Goal: Information Seeking & Learning: Learn about a topic

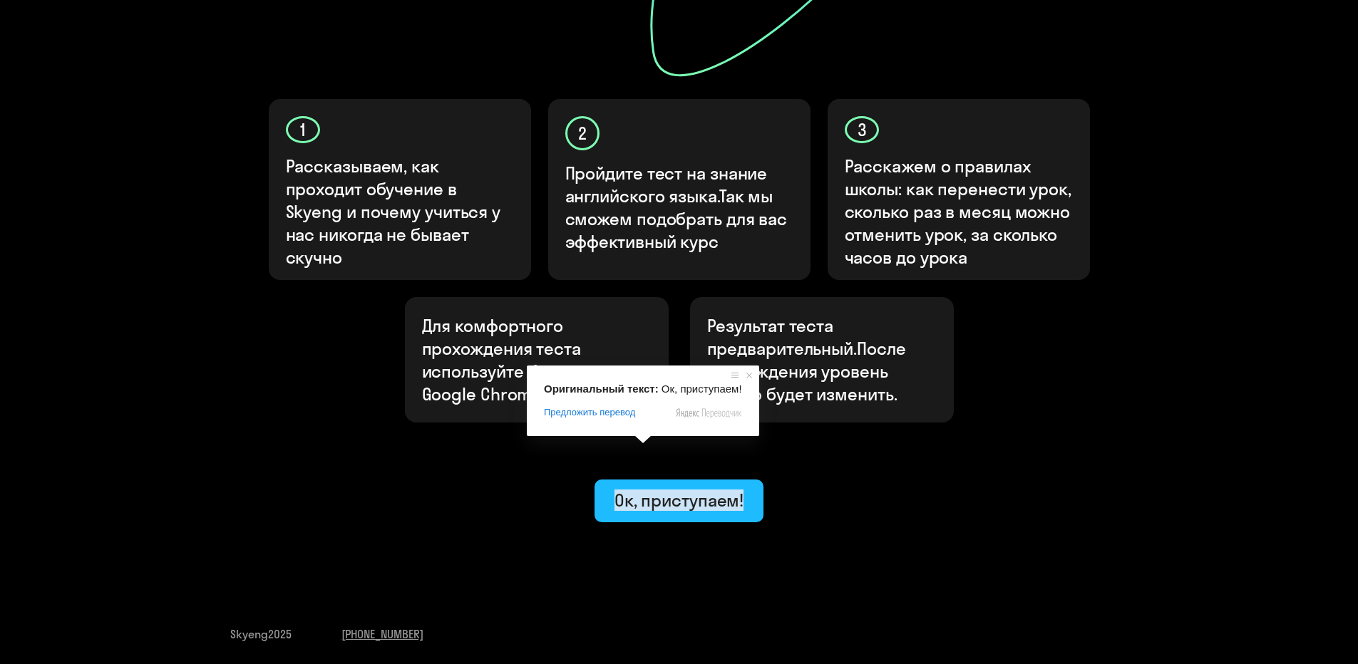
scroll to position [365, 0]
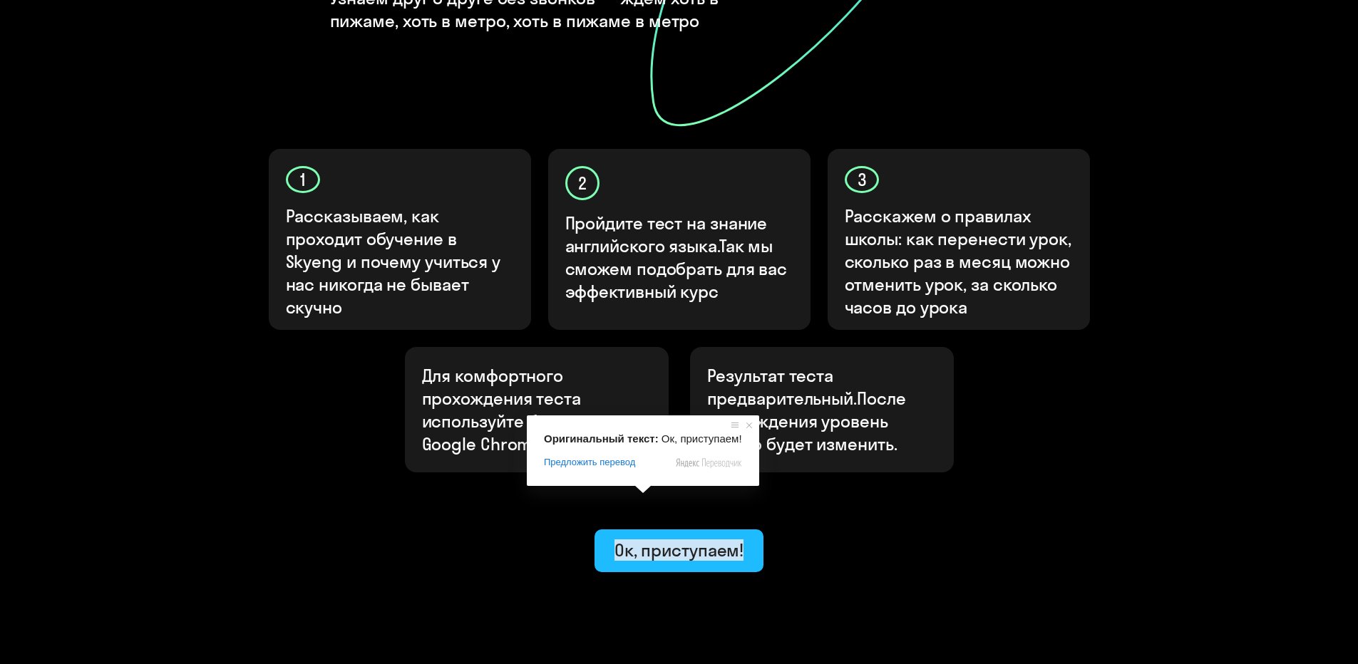
click at [639, 431] on body "Узнайте свой уровень английского, чтобы начать обучение в Skyeng Узнаём друг о …" at bounding box center [679, 174] width 1358 height 1079
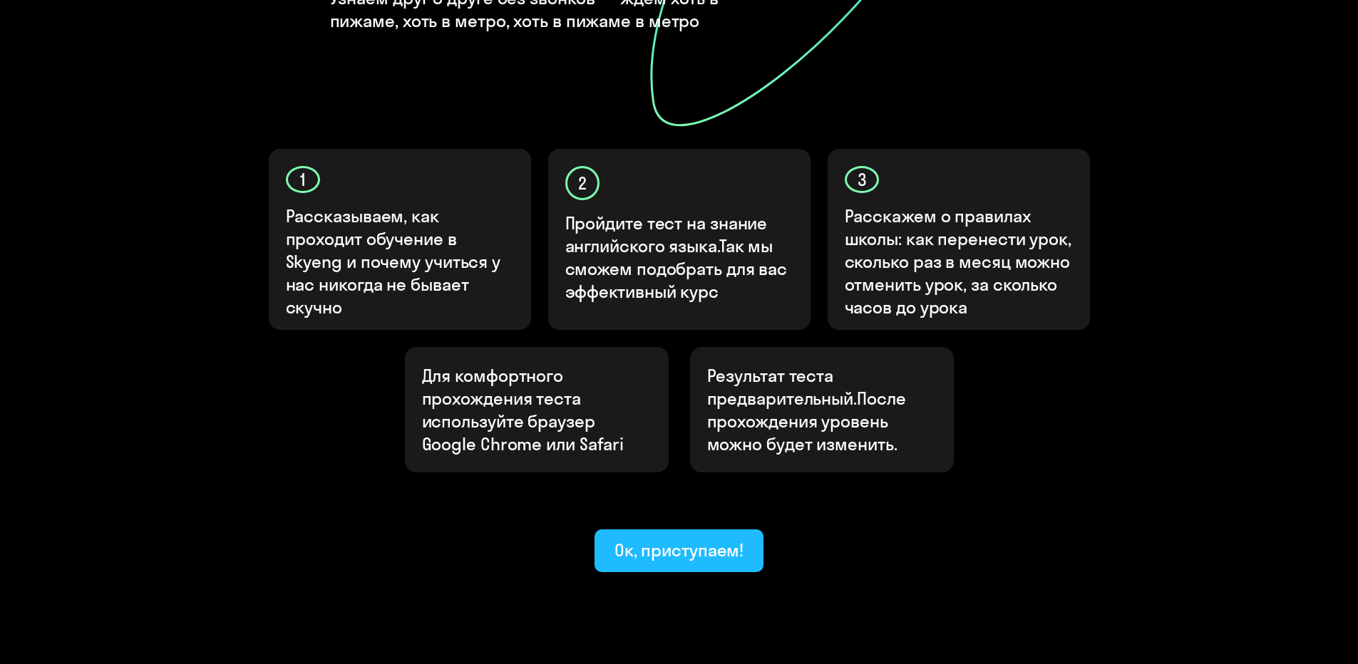
click at [693, 540] on ya-tr-span "Ок, приступаем!" at bounding box center [679, 550] width 130 height 21
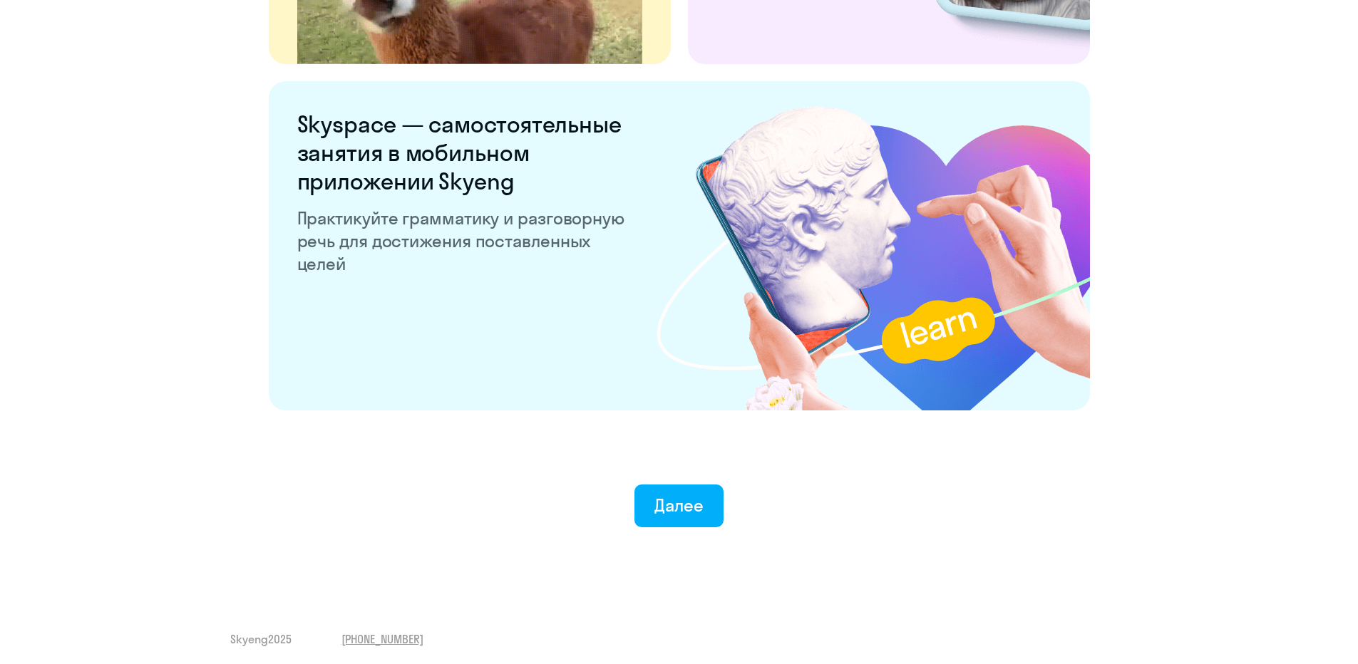
scroll to position [2674, 0]
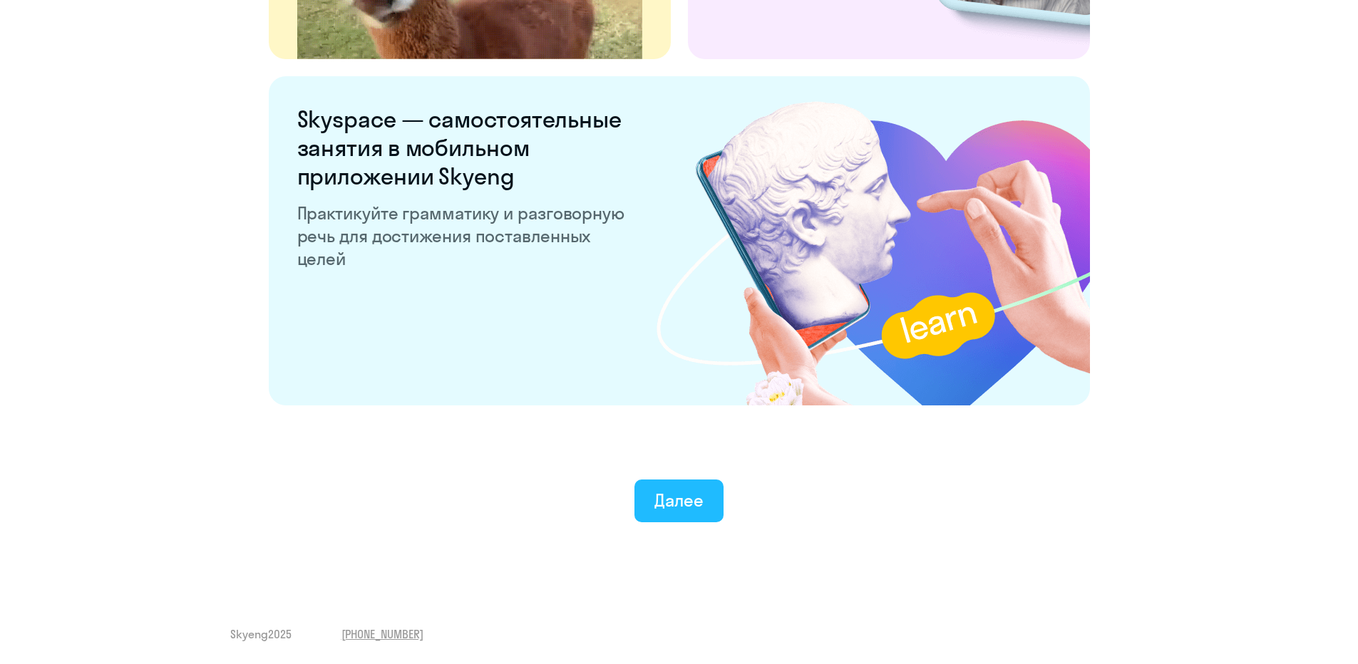
click at [684, 520] on button "Далее" at bounding box center [678, 501] width 89 height 43
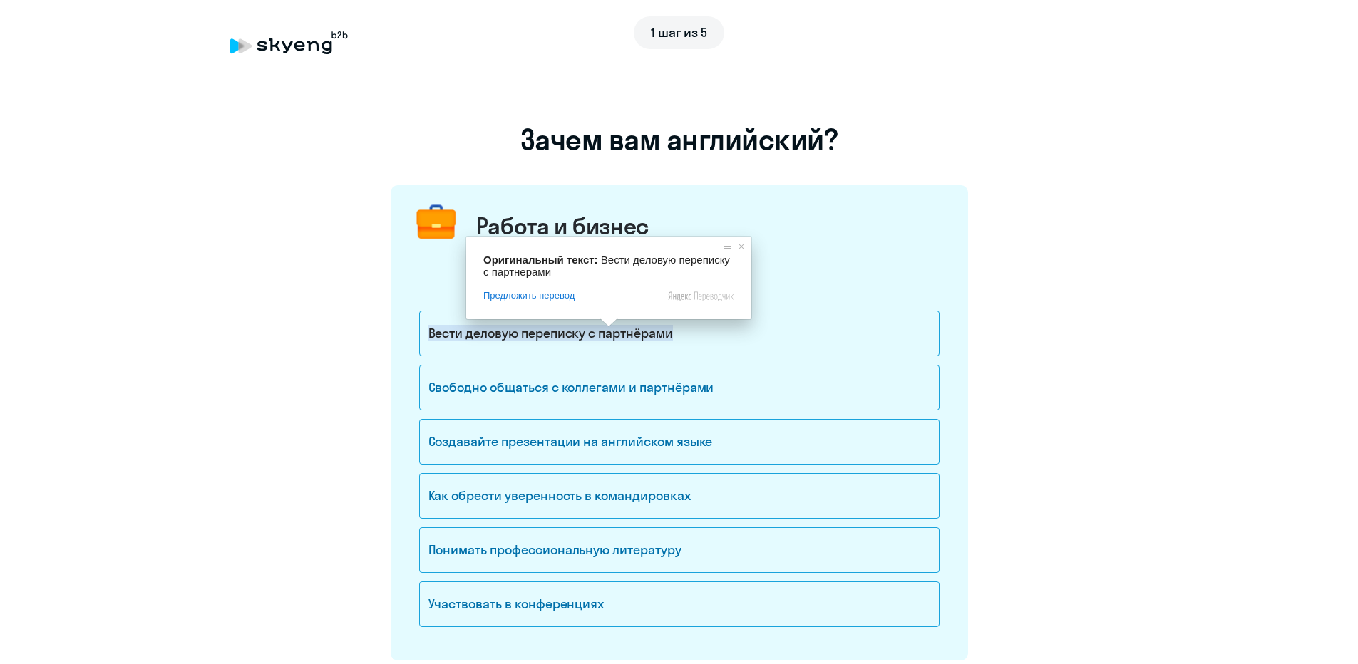
click at [607, 327] on span at bounding box center [608, 323] width 19 height 9
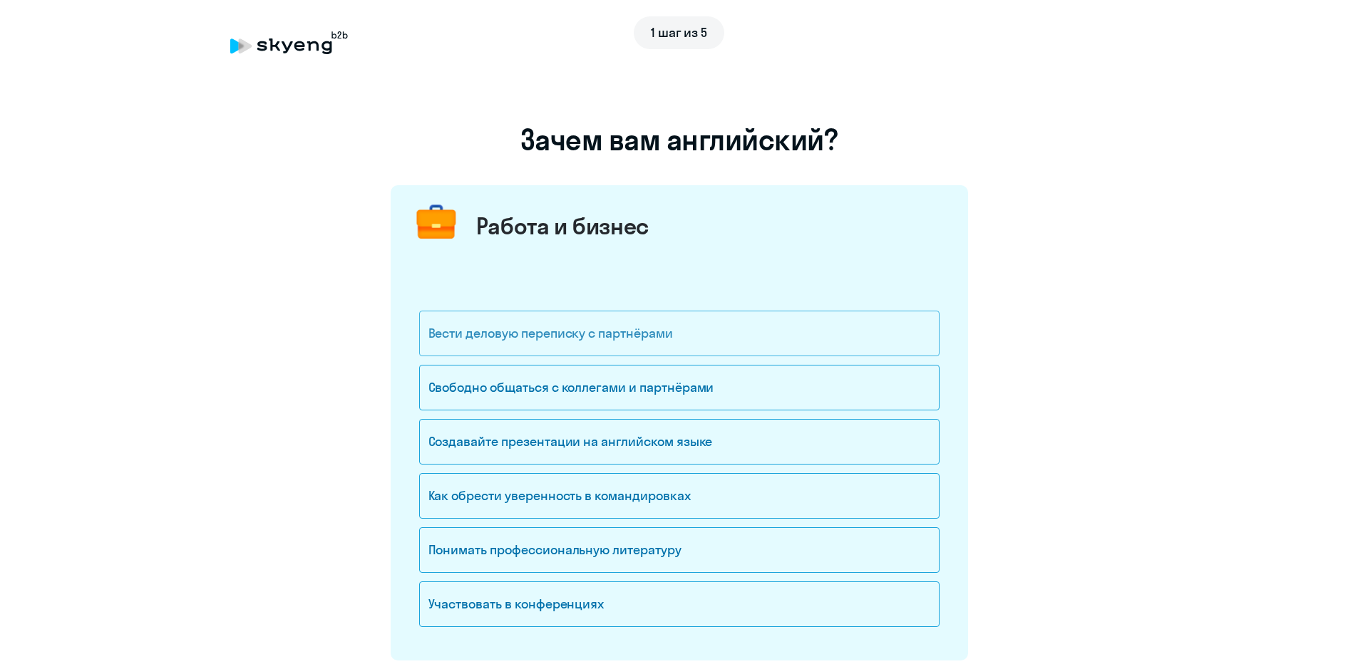
click at [855, 337] on div "Вести деловую переписку с партнёрами" at bounding box center [679, 334] width 520 height 46
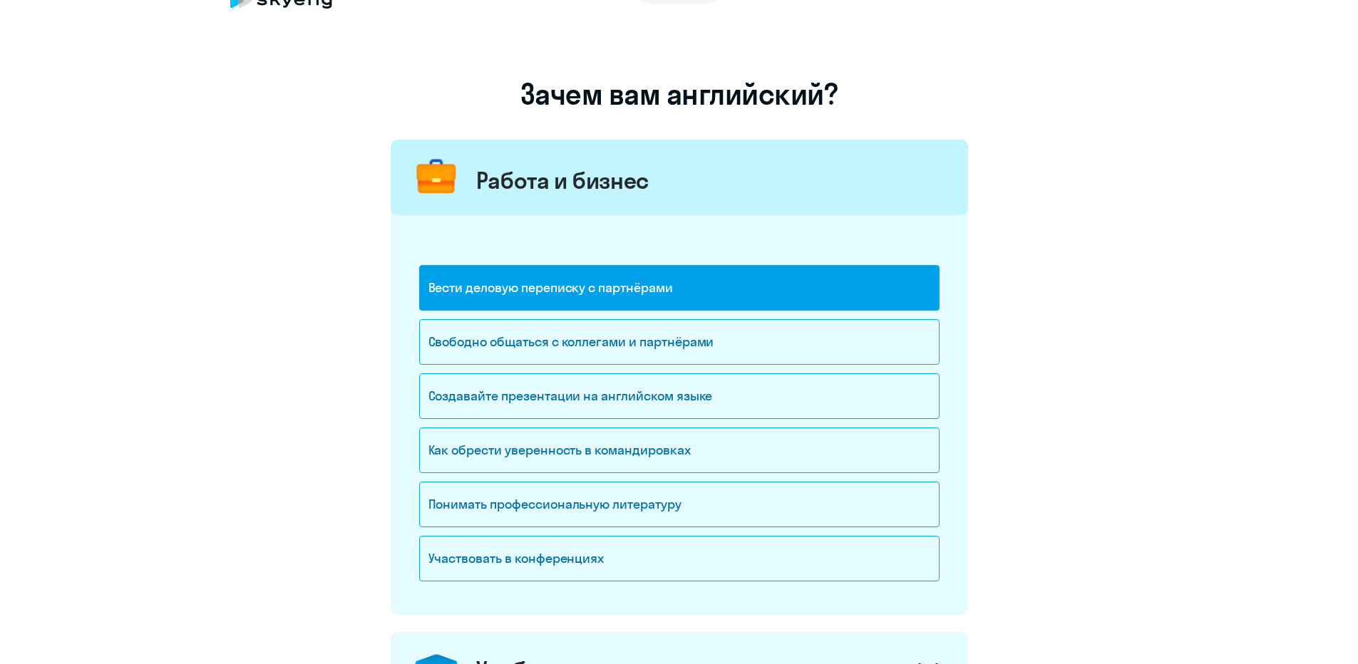
scroll to position [71, 0]
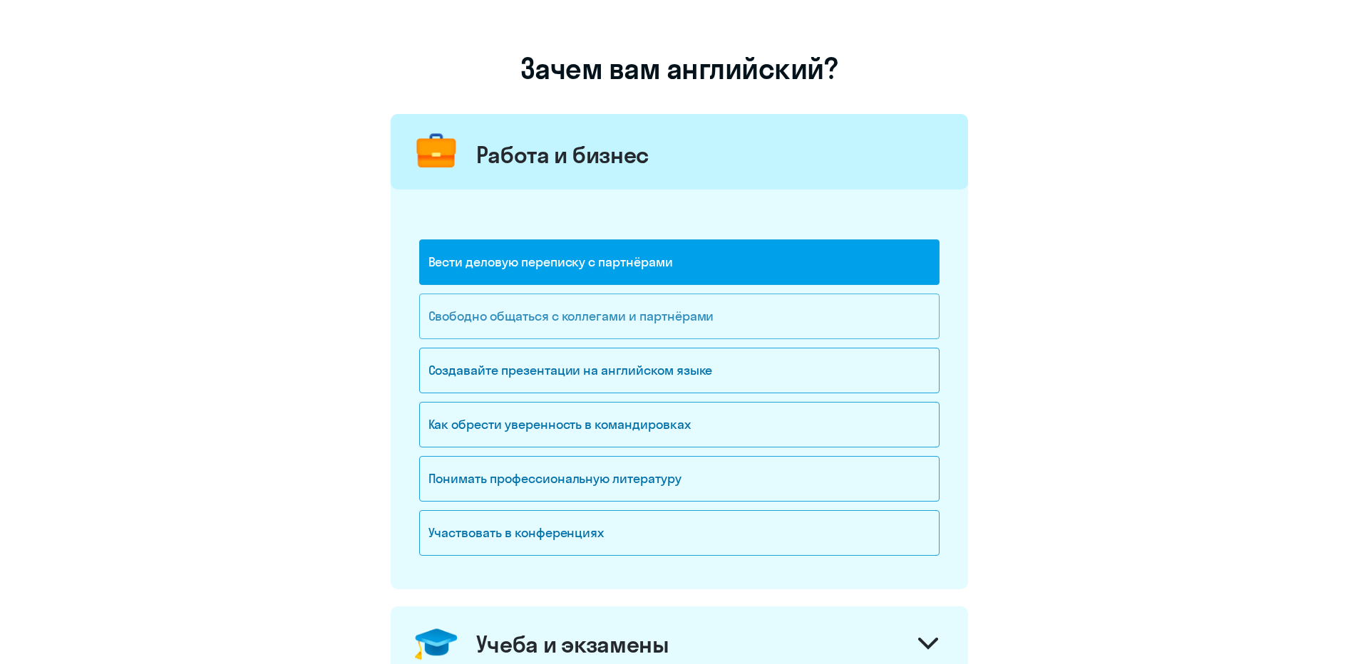
click at [795, 319] on div "Свободно общаться с коллегами и партнёрами" at bounding box center [679, 317] width 520 height 46
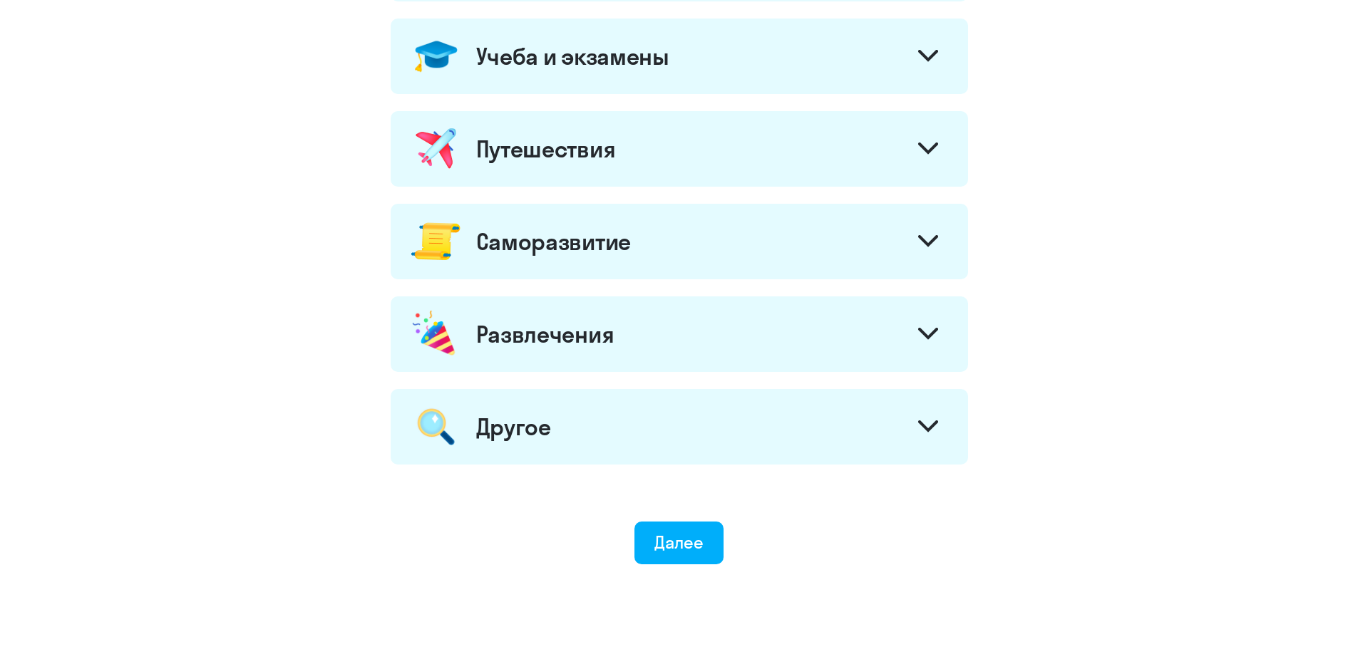
scroll to position [696, 0]
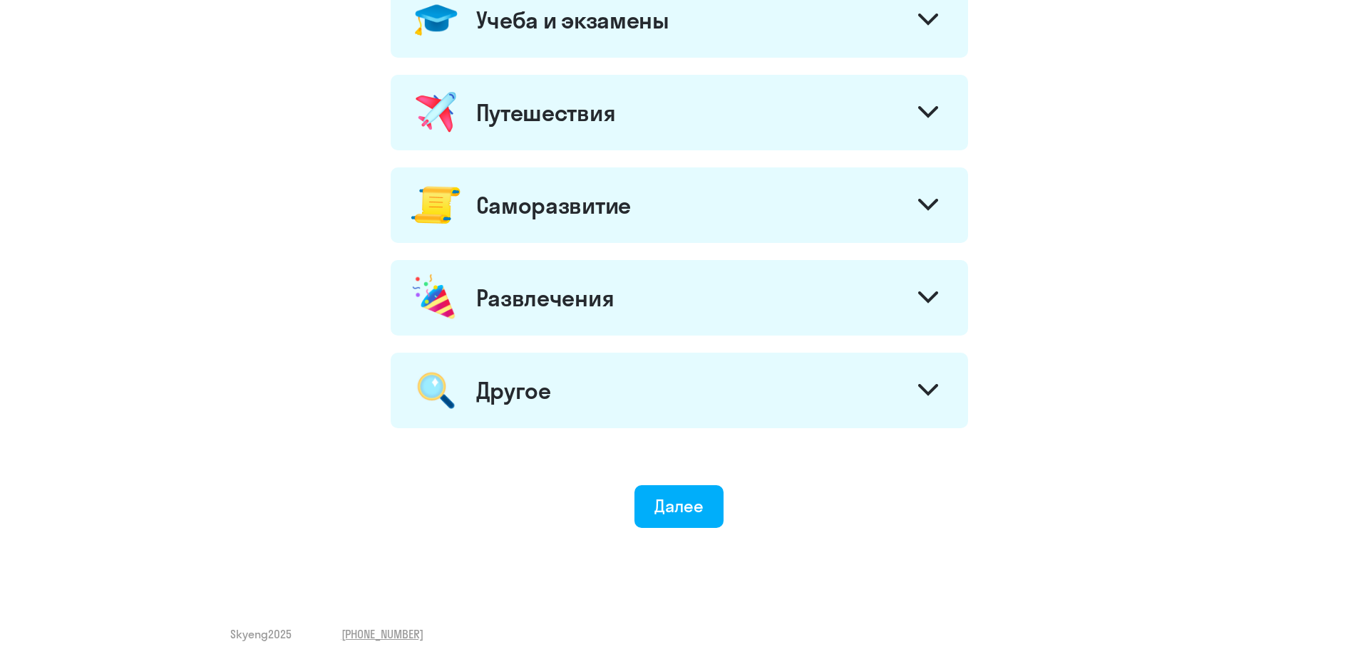
click at [885, 130] on div "Путешествия" at bounding box center [679, 113] width 577 height 76
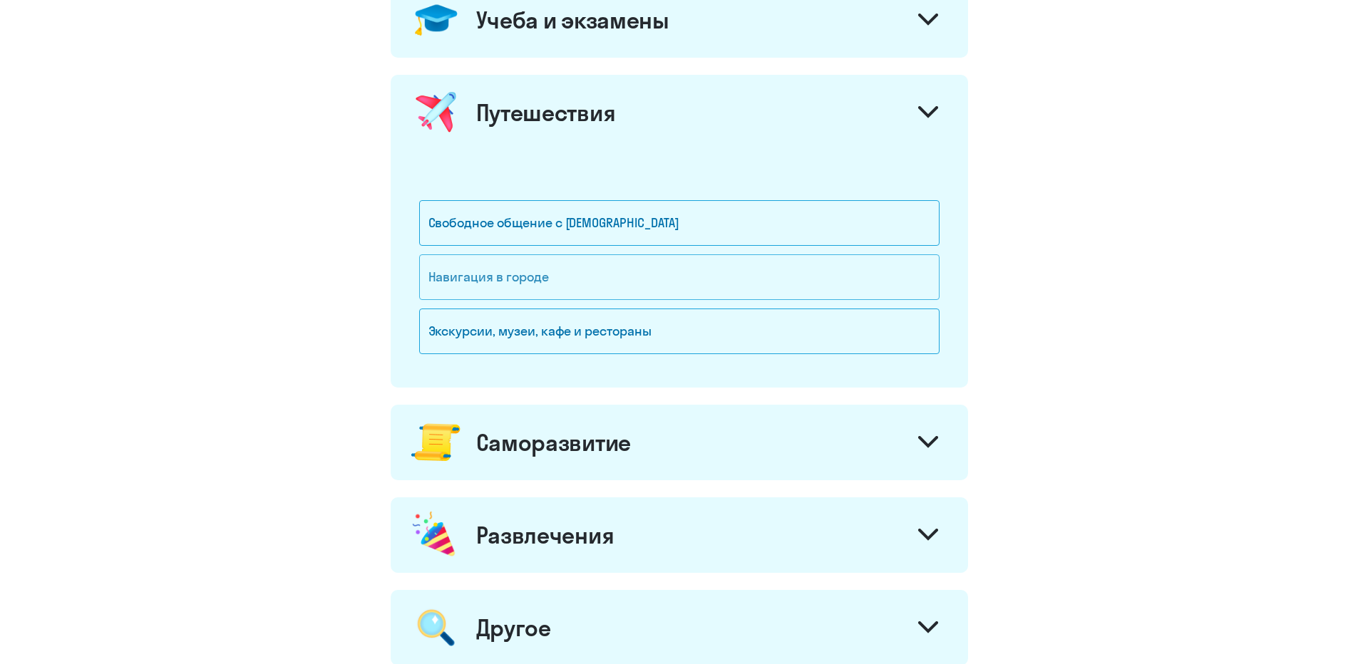
click at [791, 274] on div "Навигация в городе" at bounding box center [679, 277] width 520 height 46
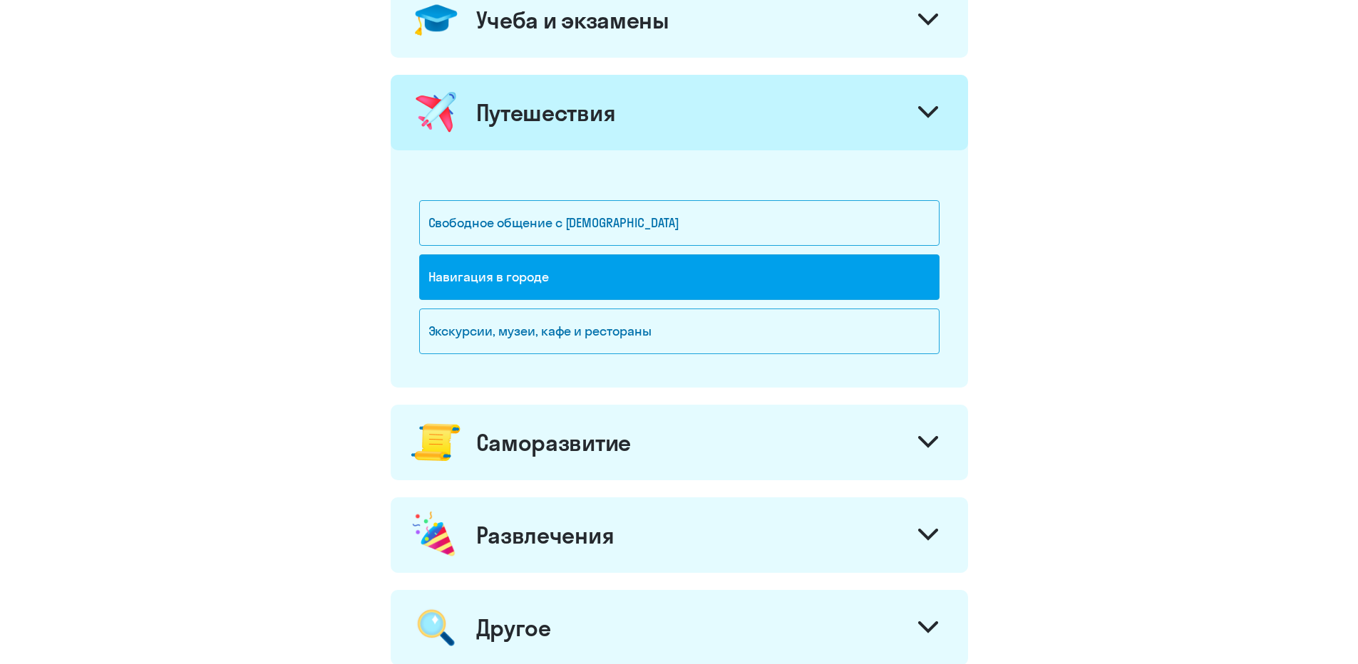
click at [778, 431] on div "Саморазвитие" at bounding box center [679, 443] width 577 height 76
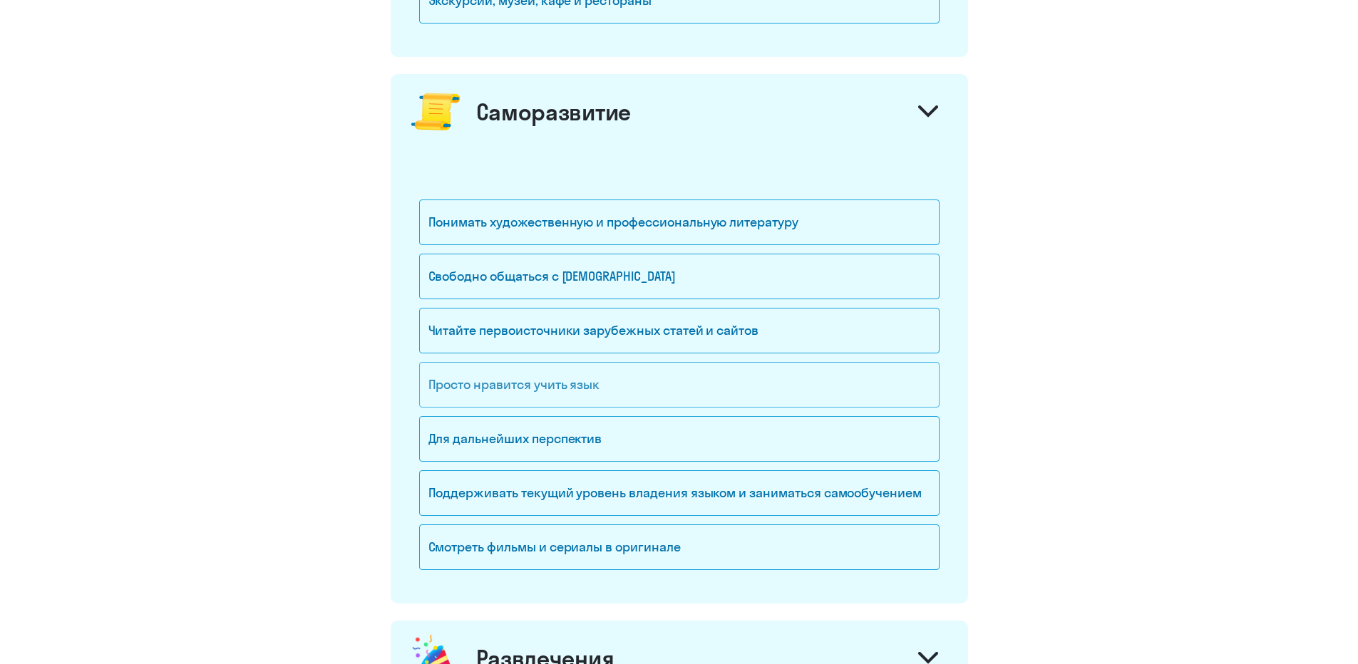
scroll to position [1052, 0]
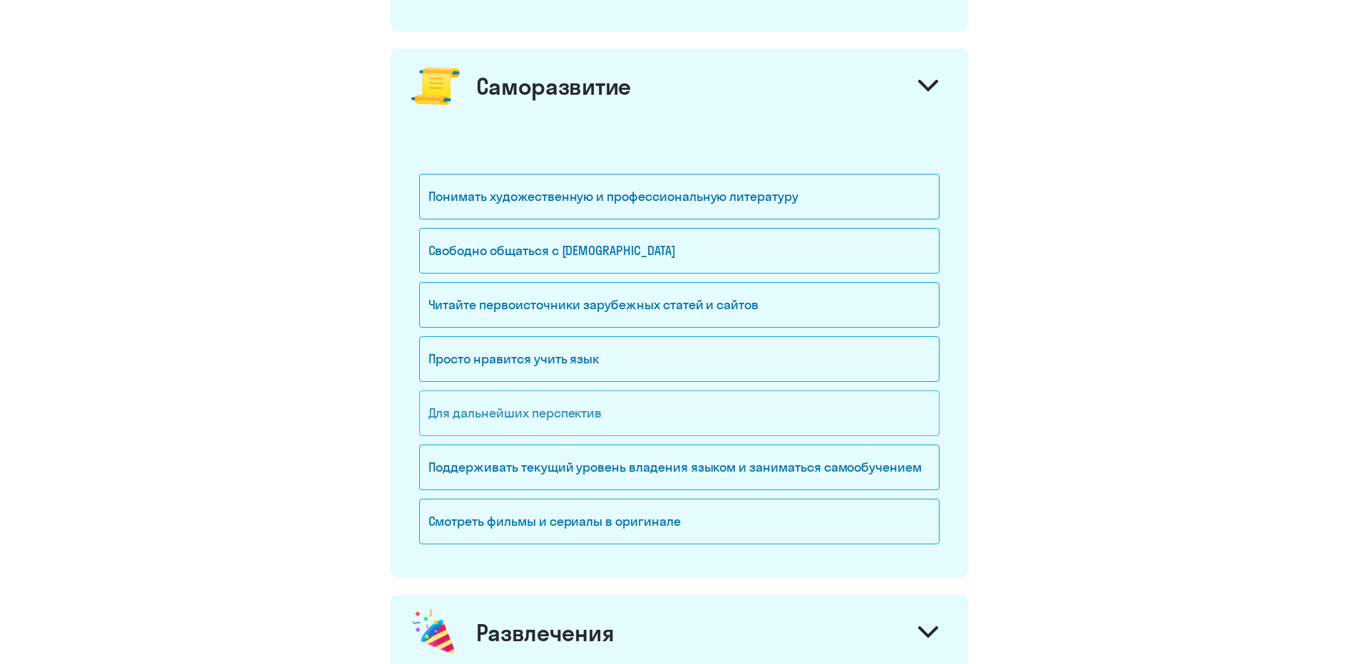
click at [788, 414] on div "Для дальнейших перспектив" at bounding box center [679, 414] width 520 height 46
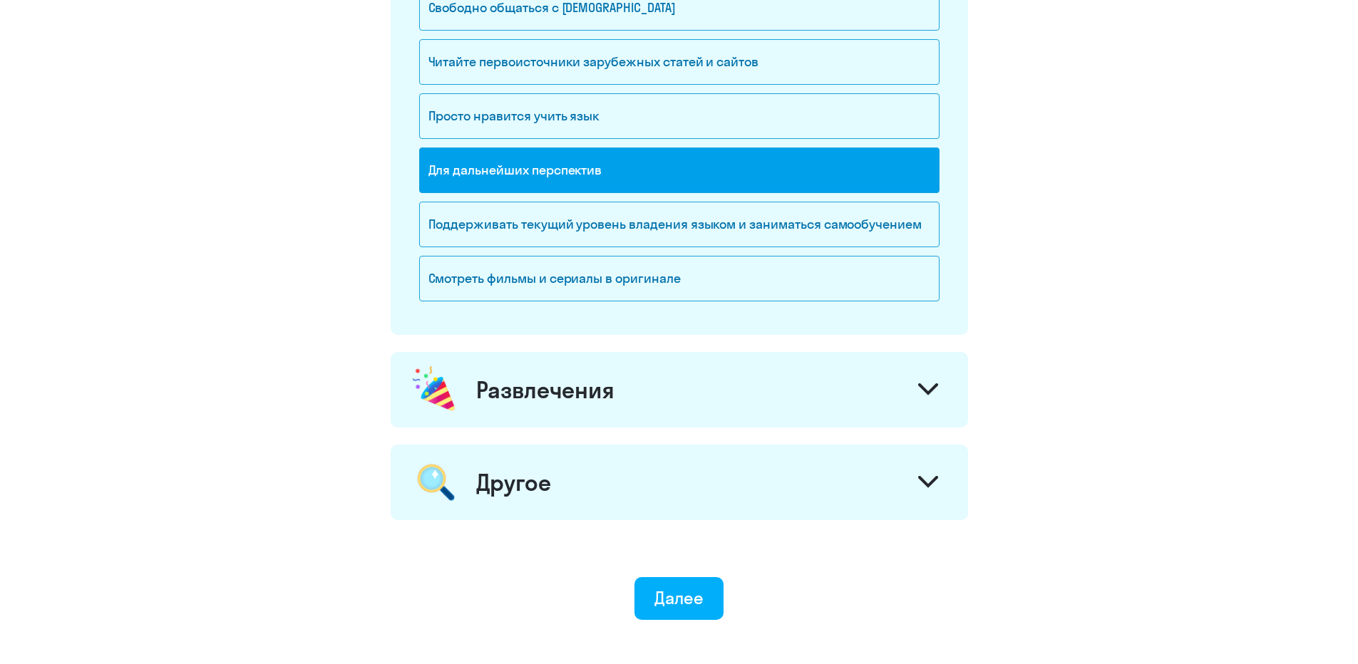
scroll to position [1337, 0]
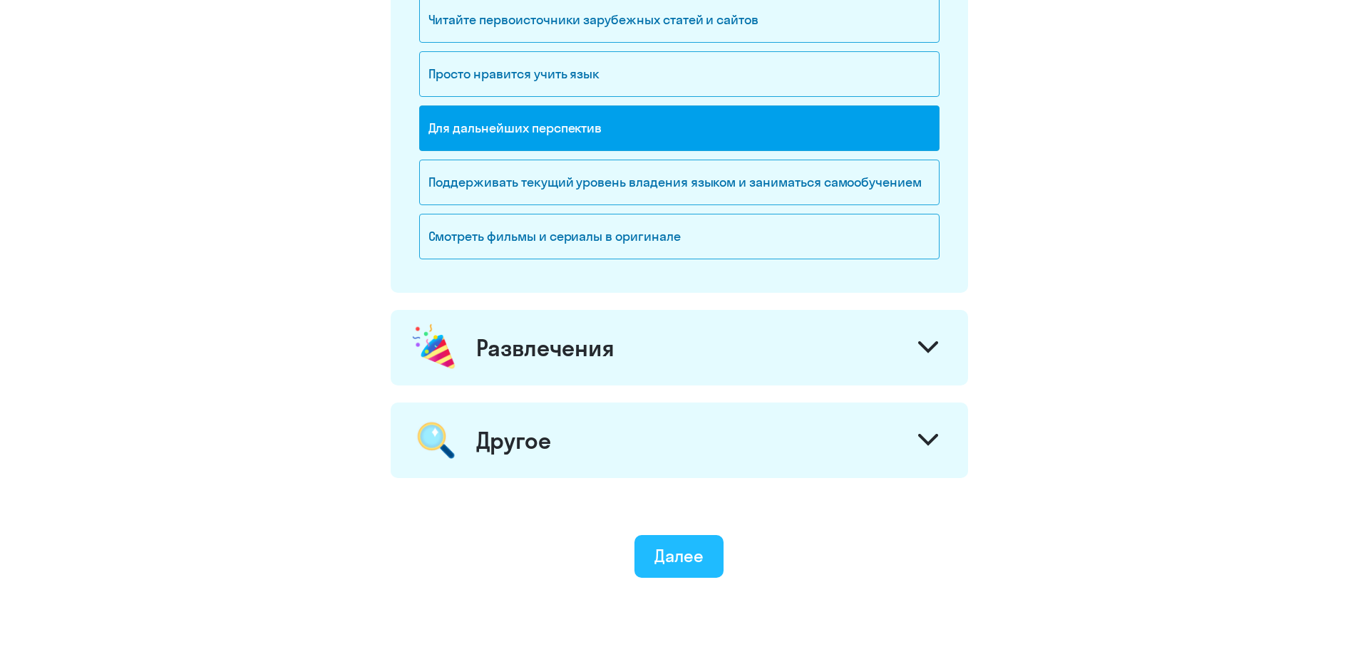
click at [684, 545] on ya-tr-span "Далее" at bounding box center [678, 555] width 49 height 21
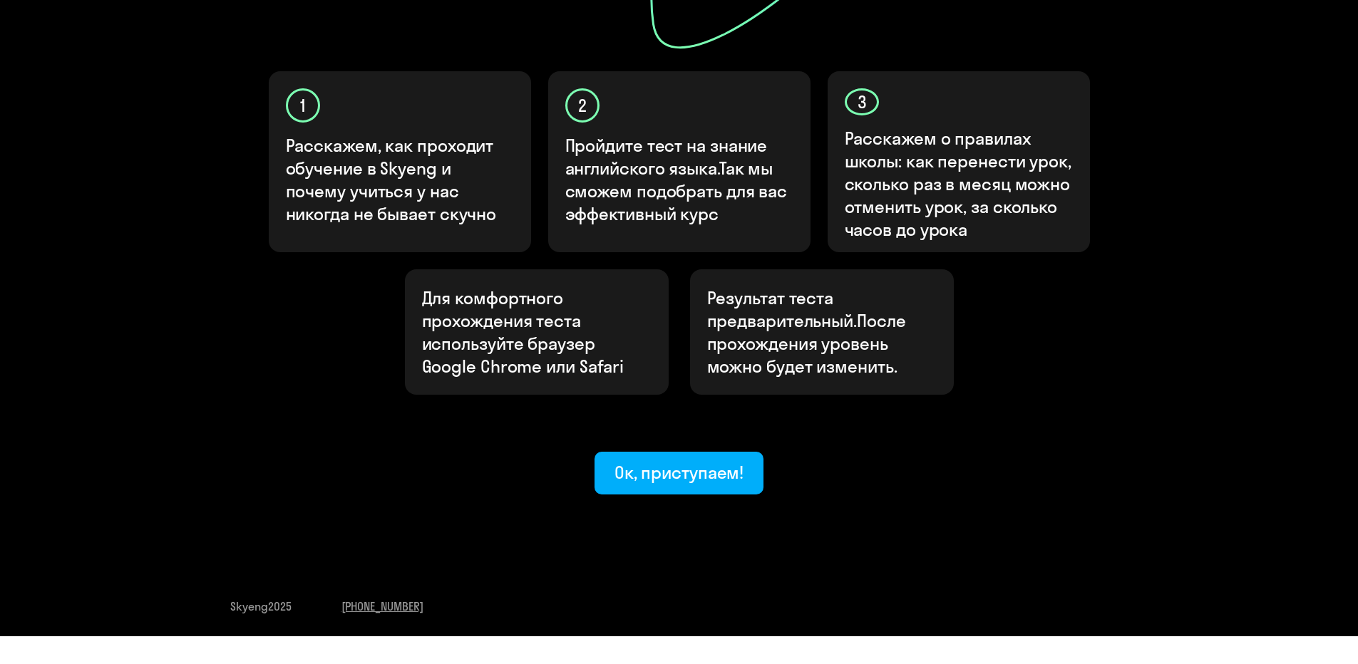
scroll to position [447, 0]
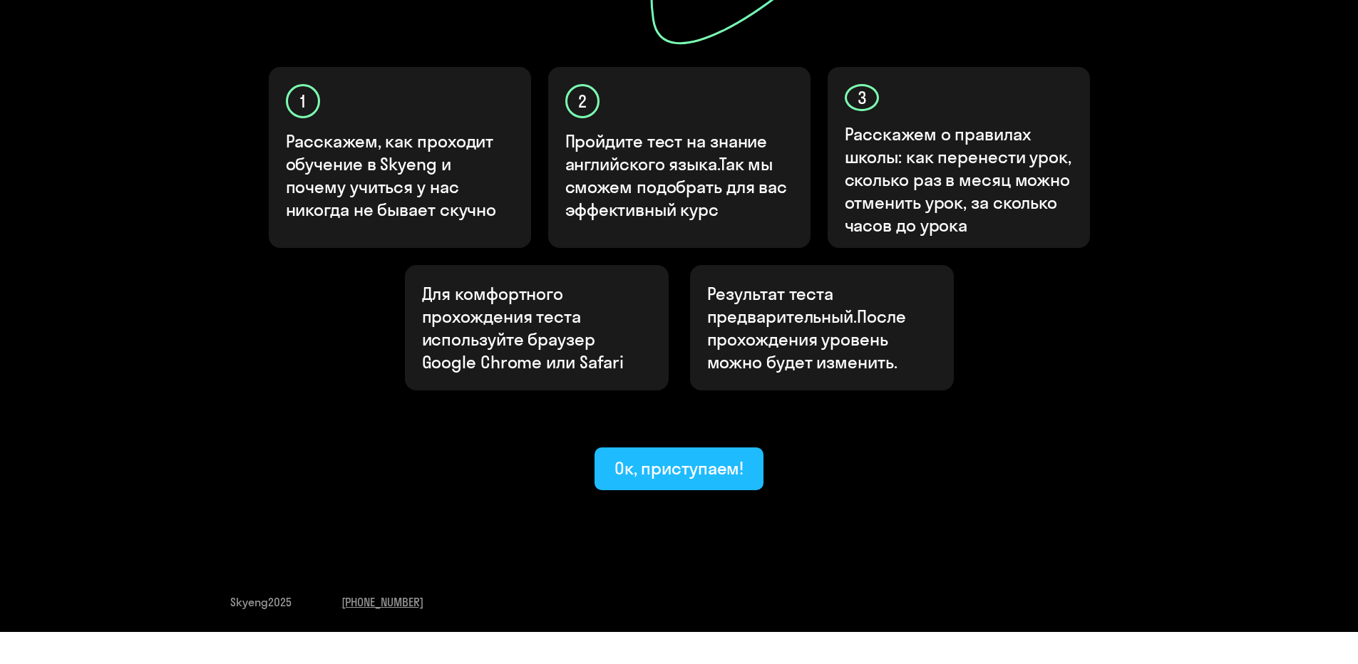
click at [715, 457] on div "Ок, приступаем!" at bounding box center [679, 468] width 130 height 23
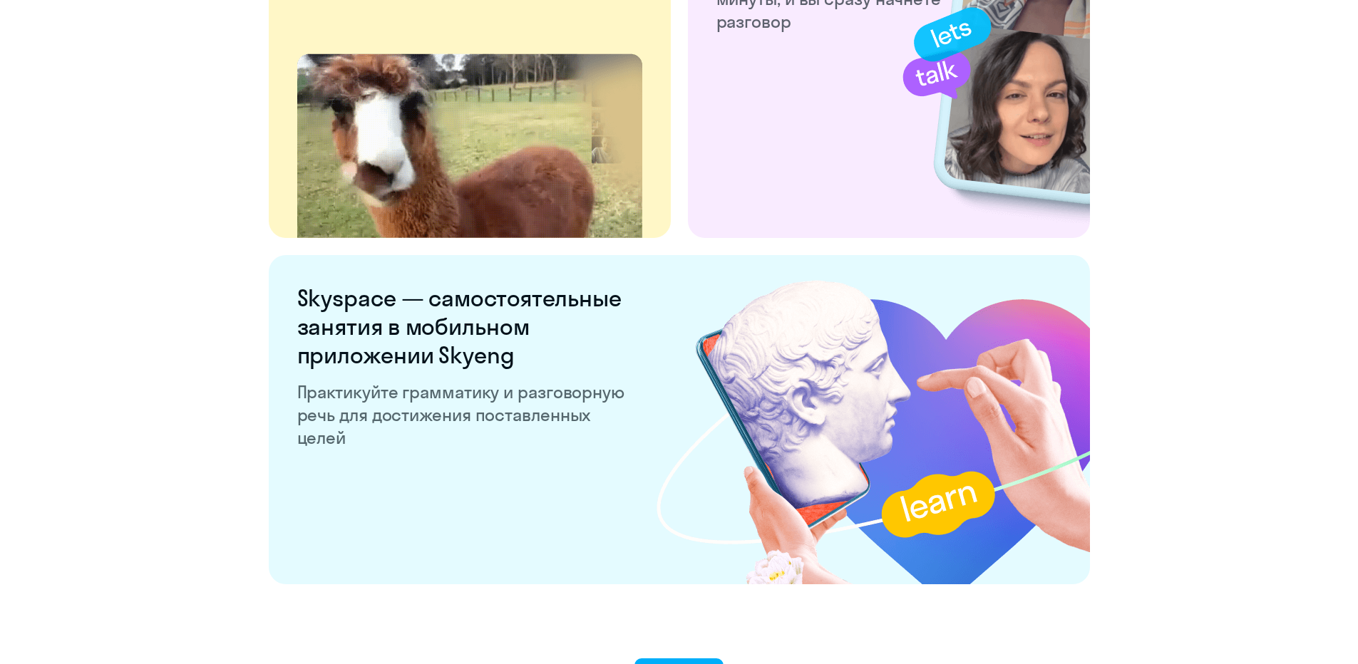
scroll to position [2756, 0]
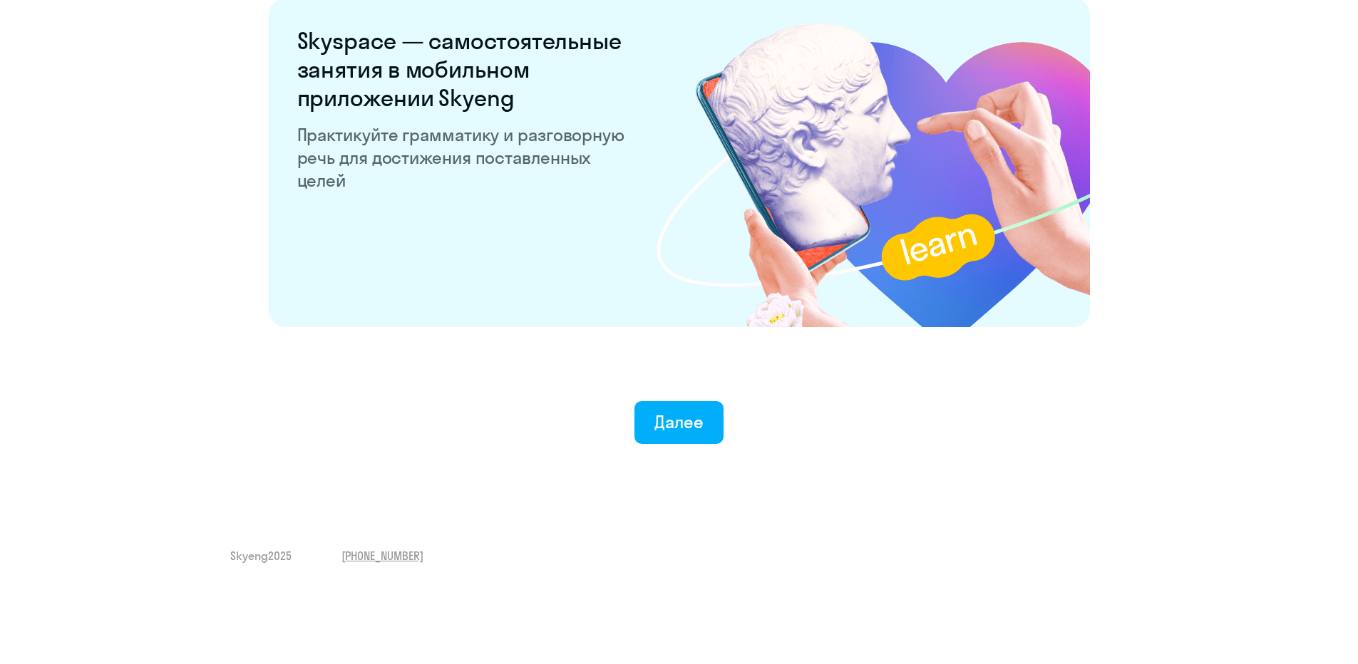
click at [715, 429] on button "Далее" at bounding box center [678, 422] width 89 height 43
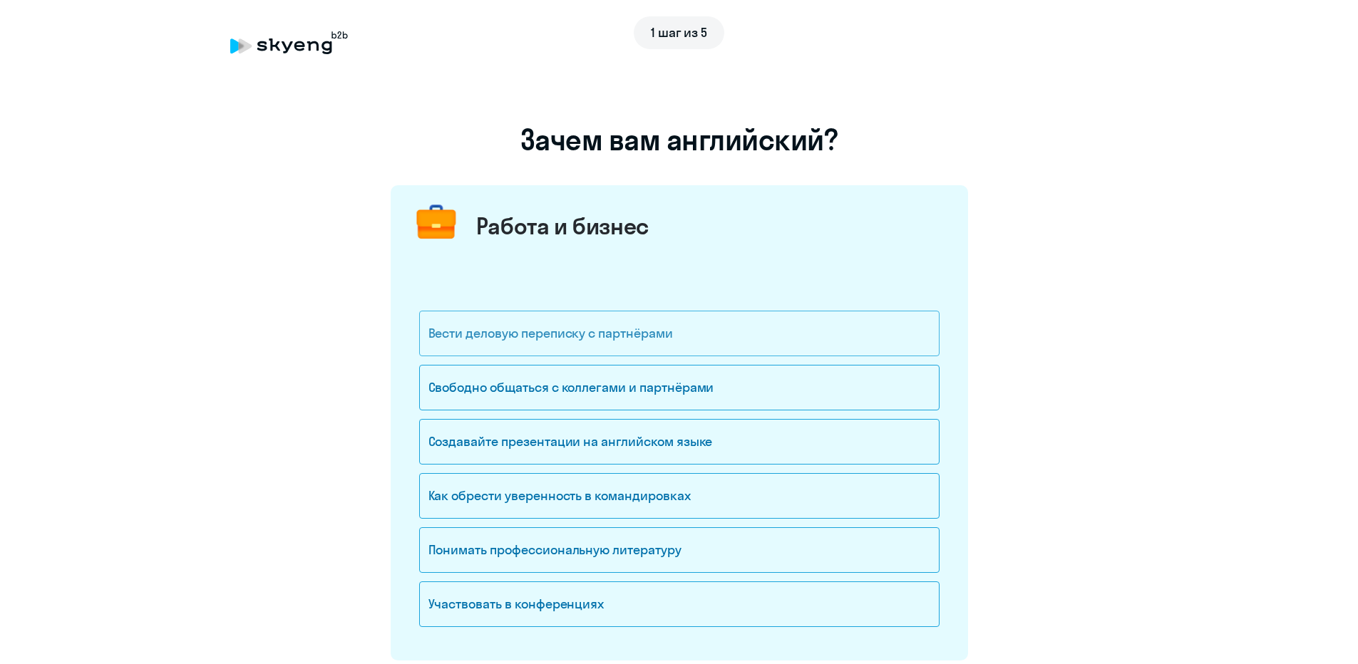
click at [708, 344] on div "Вести деловую переписку с партнёрами" at bounding box center [679, 334] width 520 height 46
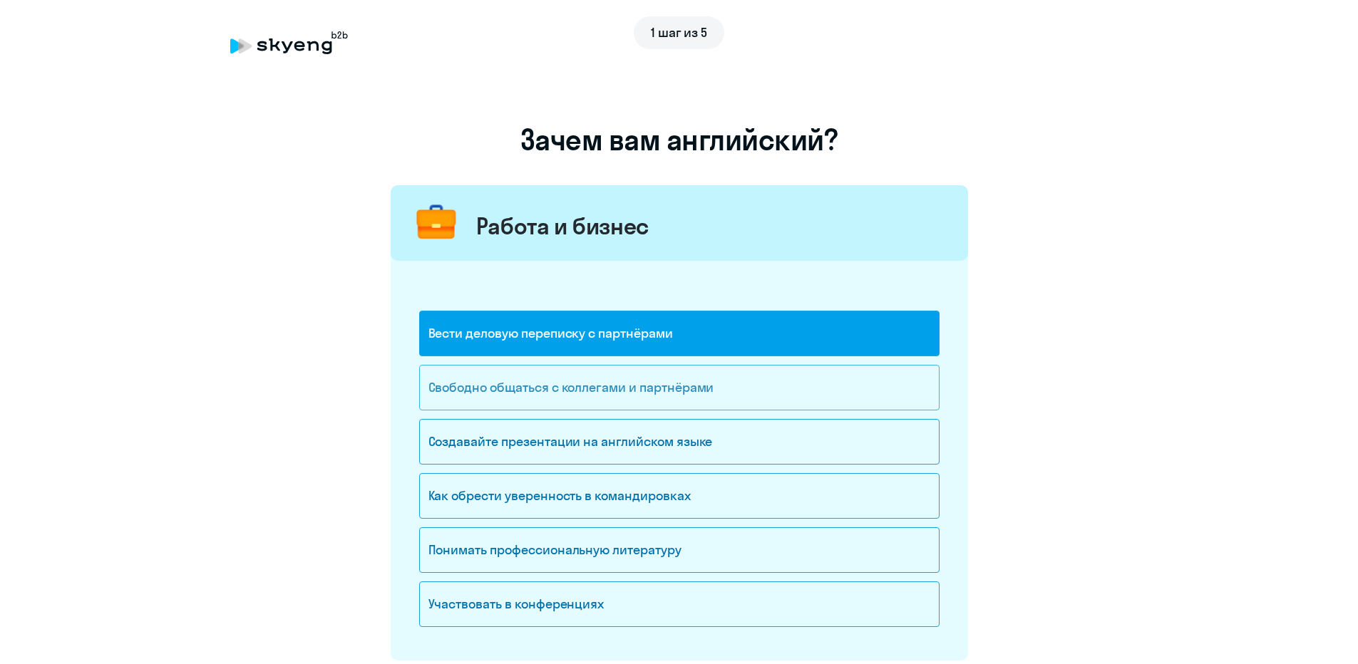
scroll to position [71, 0]
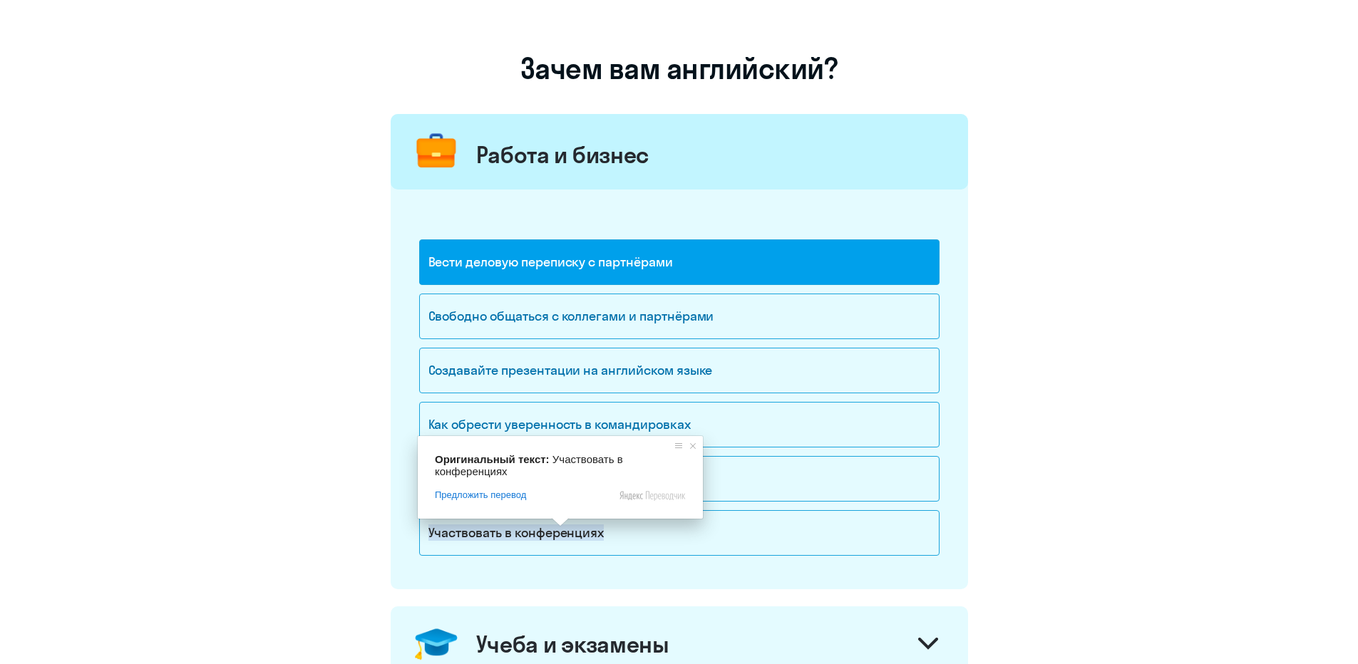
click at [559, 527] on span at bounding box center [560, 522] width 19 height 9
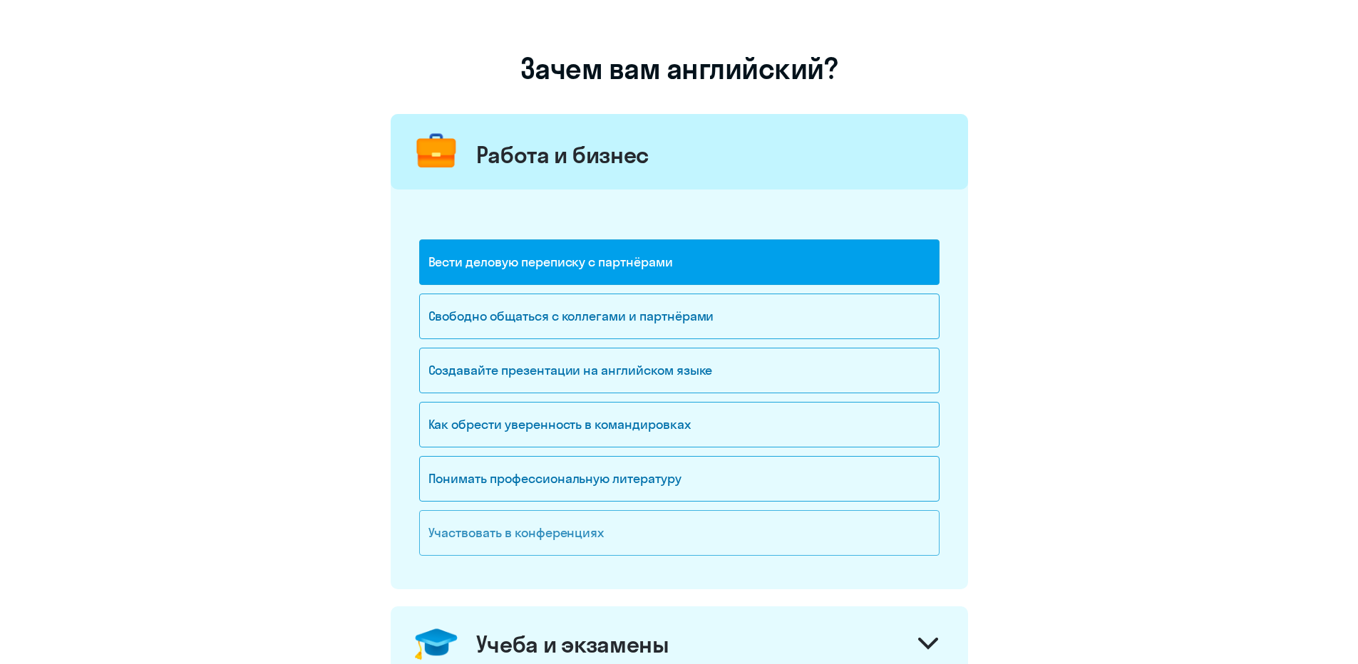
click at [710, 540] on div "Участвовать в конференциях" at bounding box center [679, 533] width 520 height 46
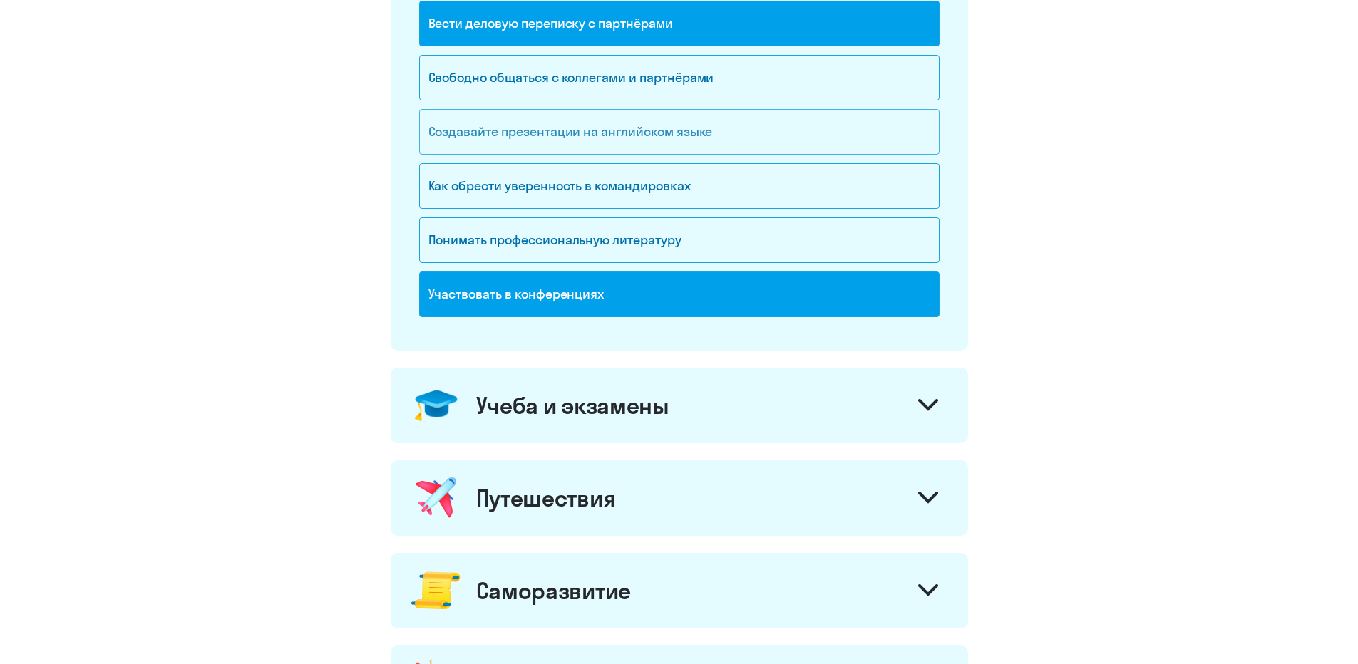
scroll to position [428, 0]
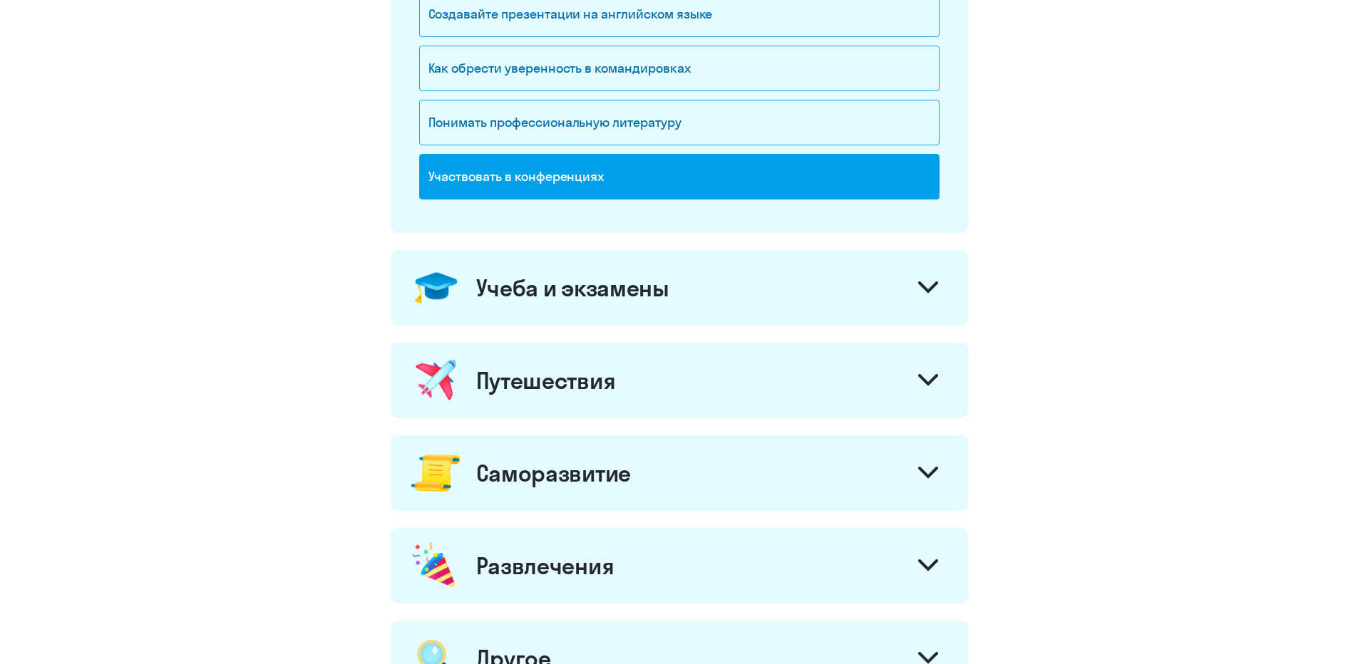
click at [845, 315] on div "Учеба и экзамены" at bounding box center [679, 288] width 577 height 76
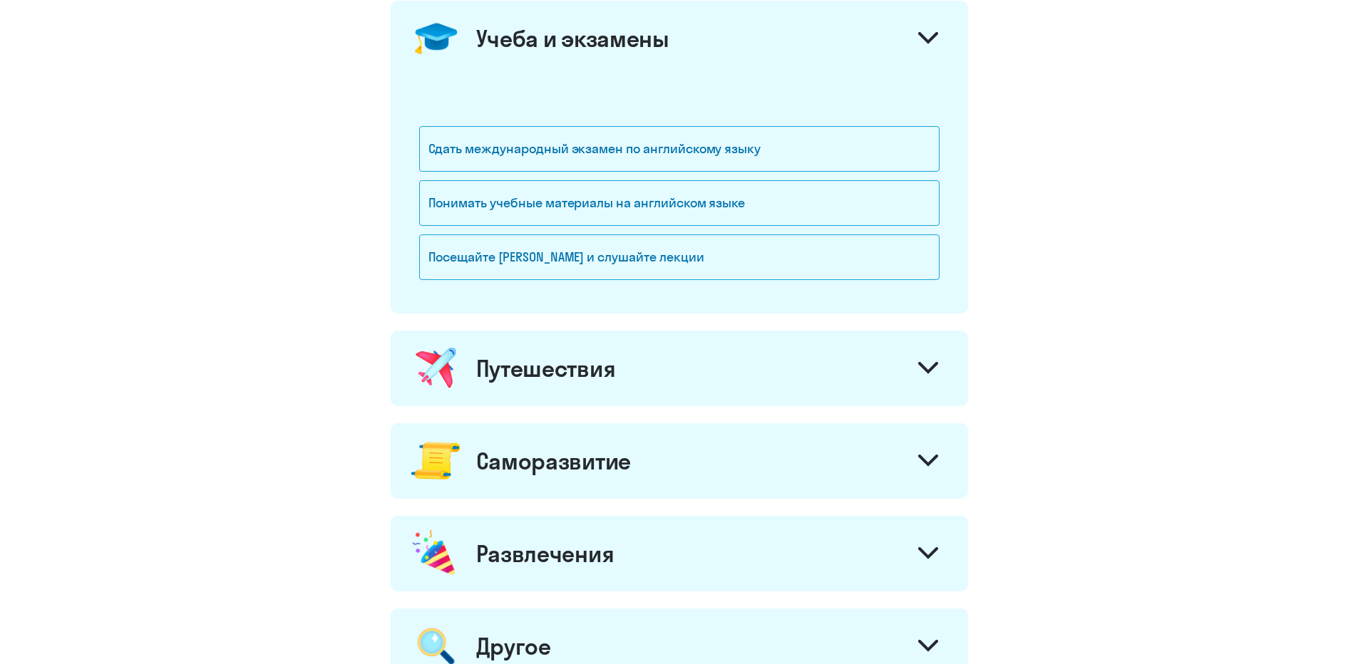
scroll to position [713, 0]
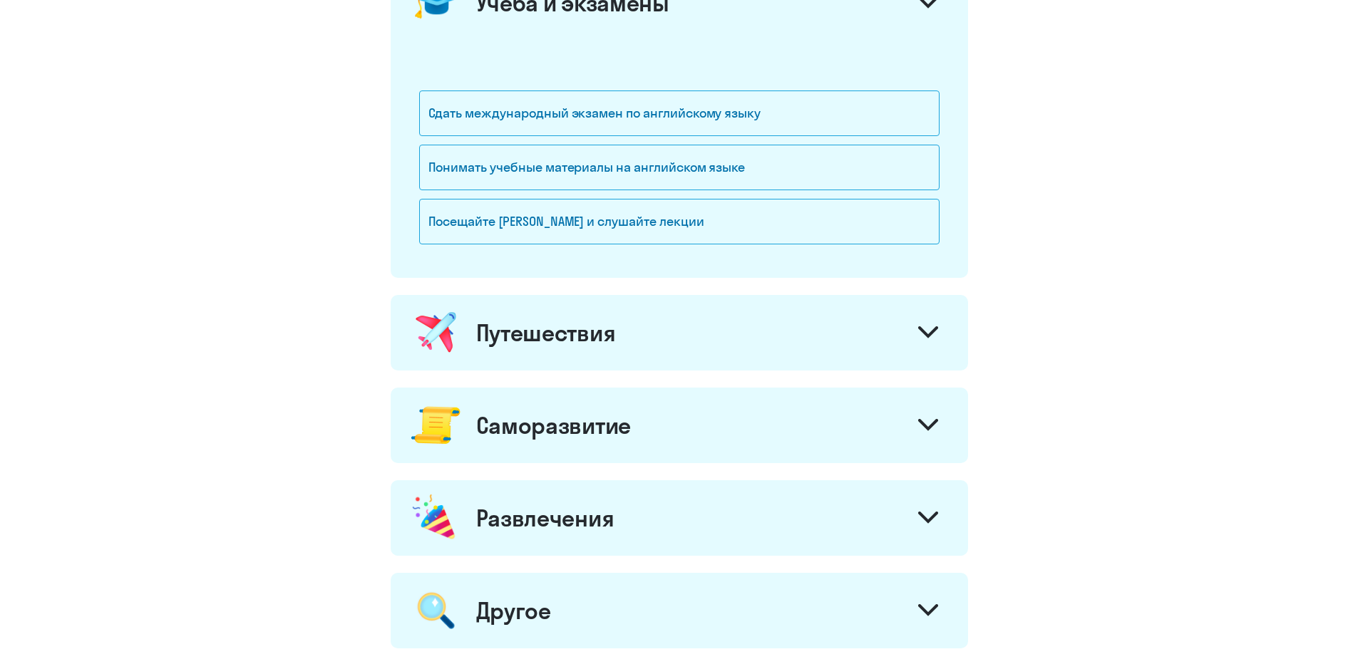
click at [855, 338] on div "Путешествия" at bounding box center [679, 333] width 577 height 76
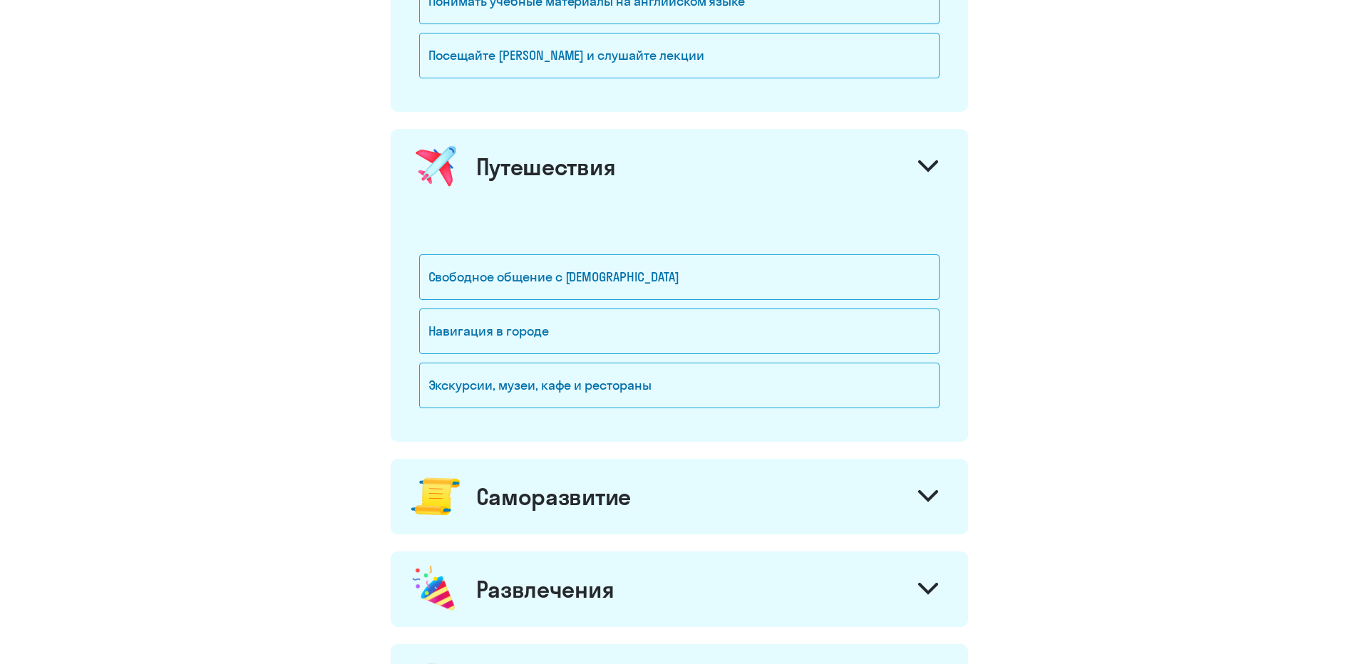
scroll to position [998, 0]
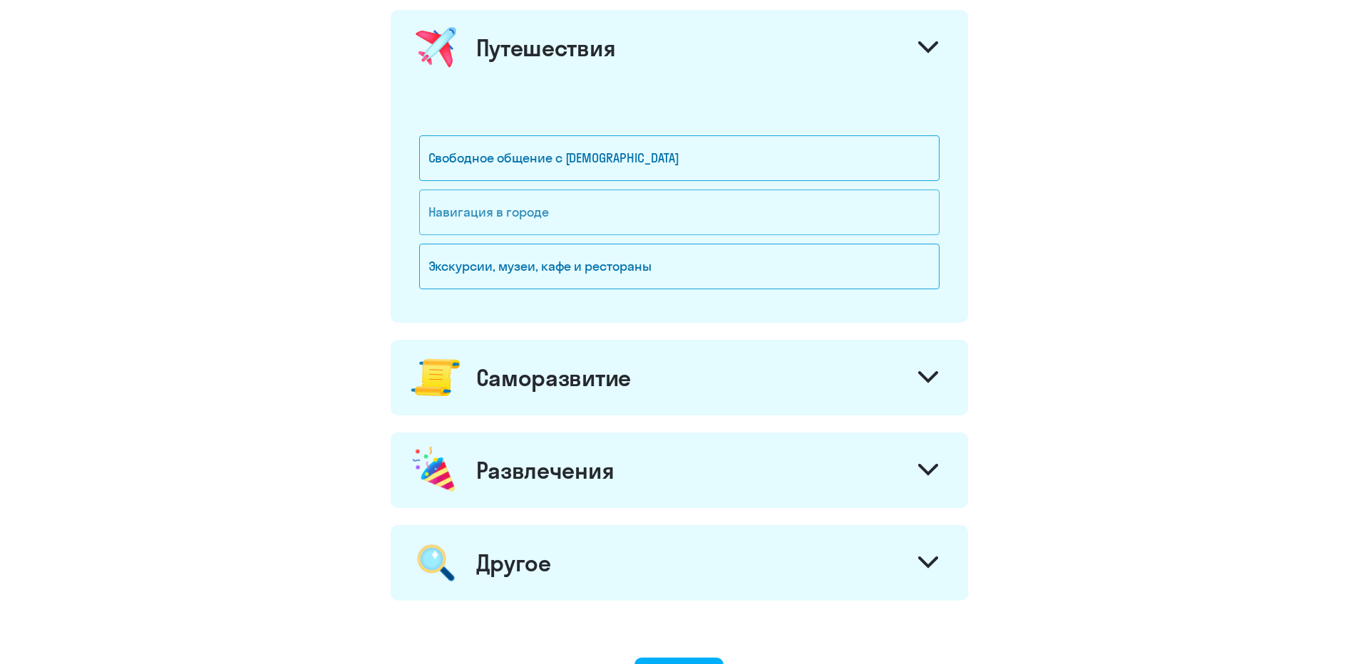
click at [859, 214] on div "Навигация в городе" at bounding box center [679, 213] width 520 height 46
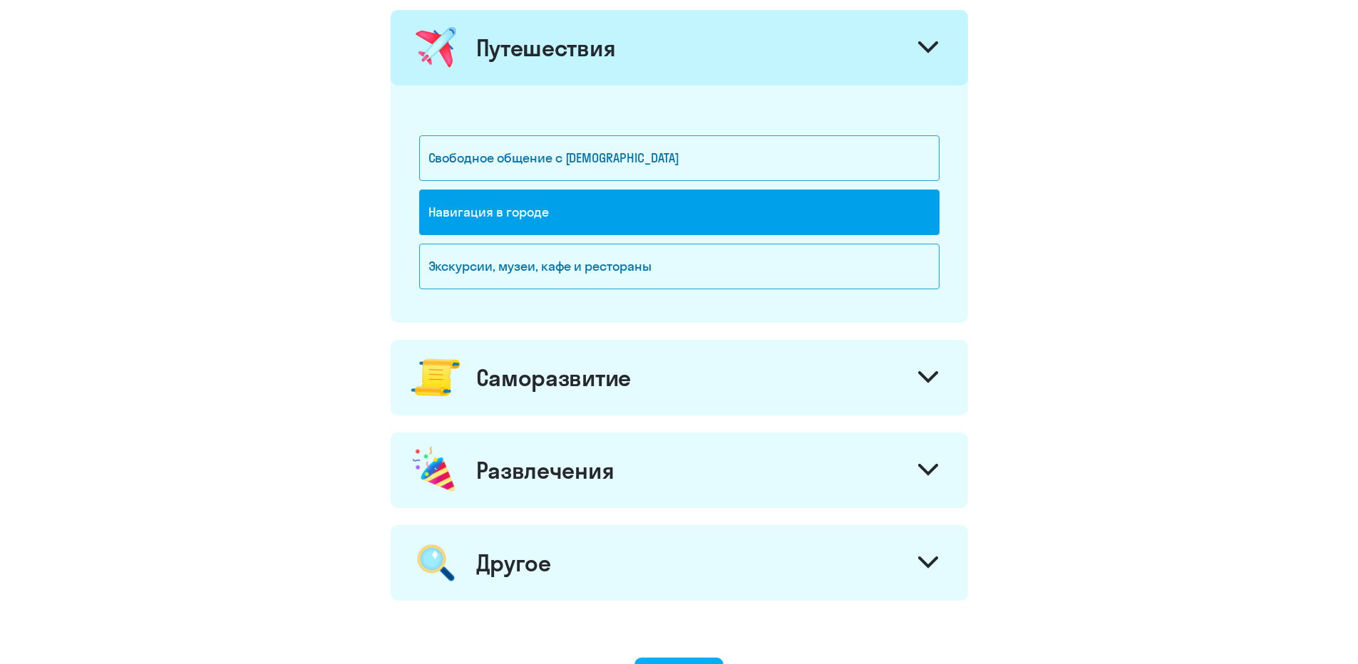
click at [796, 368] on div "Саморазвитие" at bounding box center [679, 378] width 577 height 76
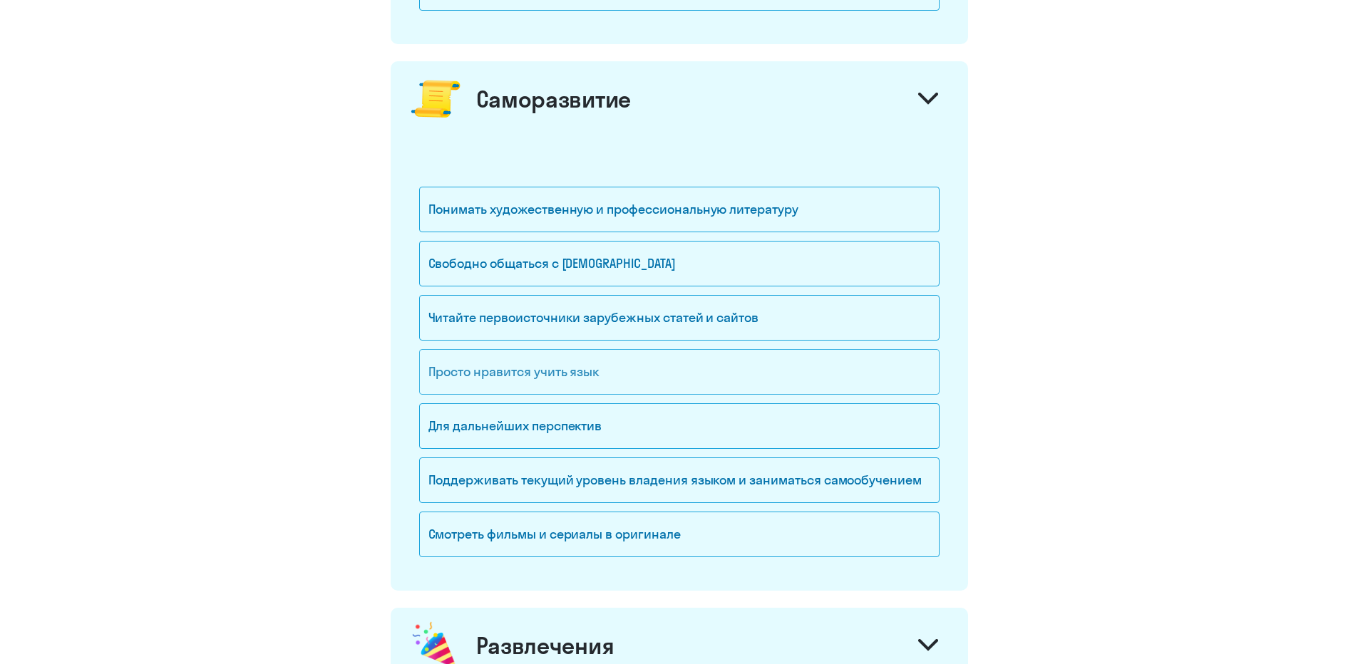
scroll to position [1283, 0]
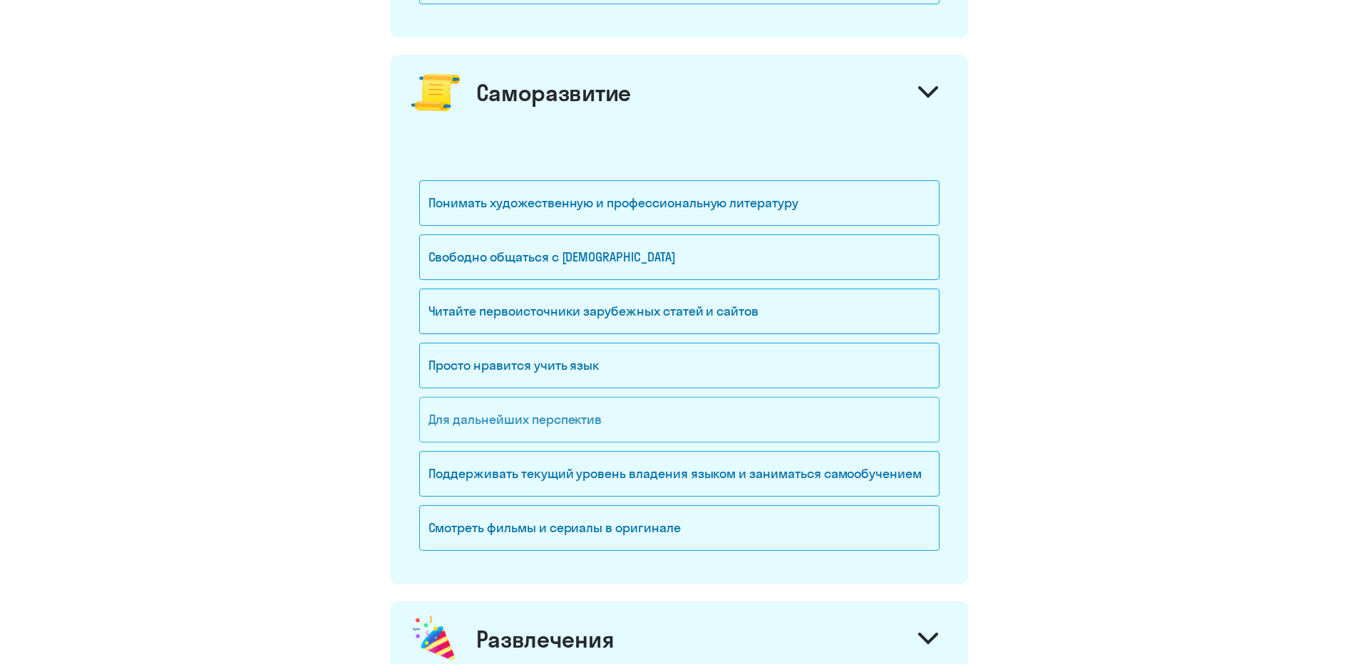
click at [698, 413] on div "Для дальнейших перспектив" at bounding box center [679, 420] width 520 height 46
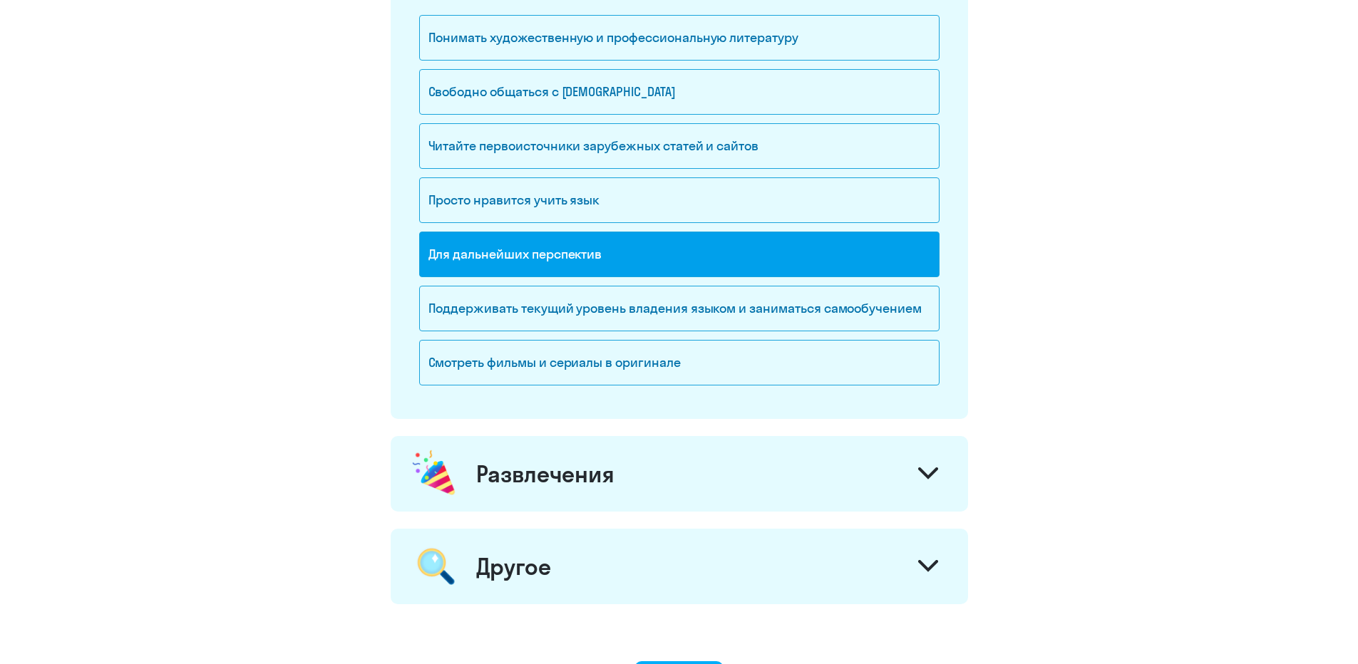
scroll to position [1497, 0]
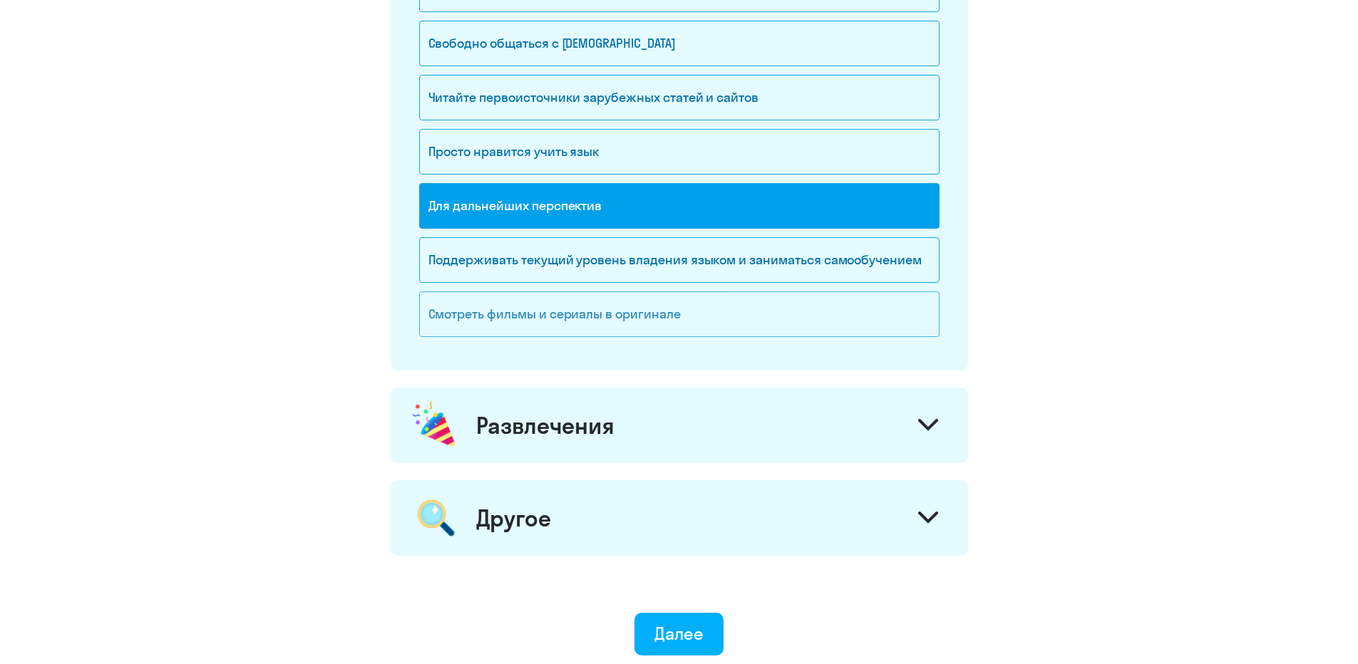
click at [850, 314] on div "Смотреть фильмы и сериалы в оригинале" at bounding box center [679, 315] width 520 height 46
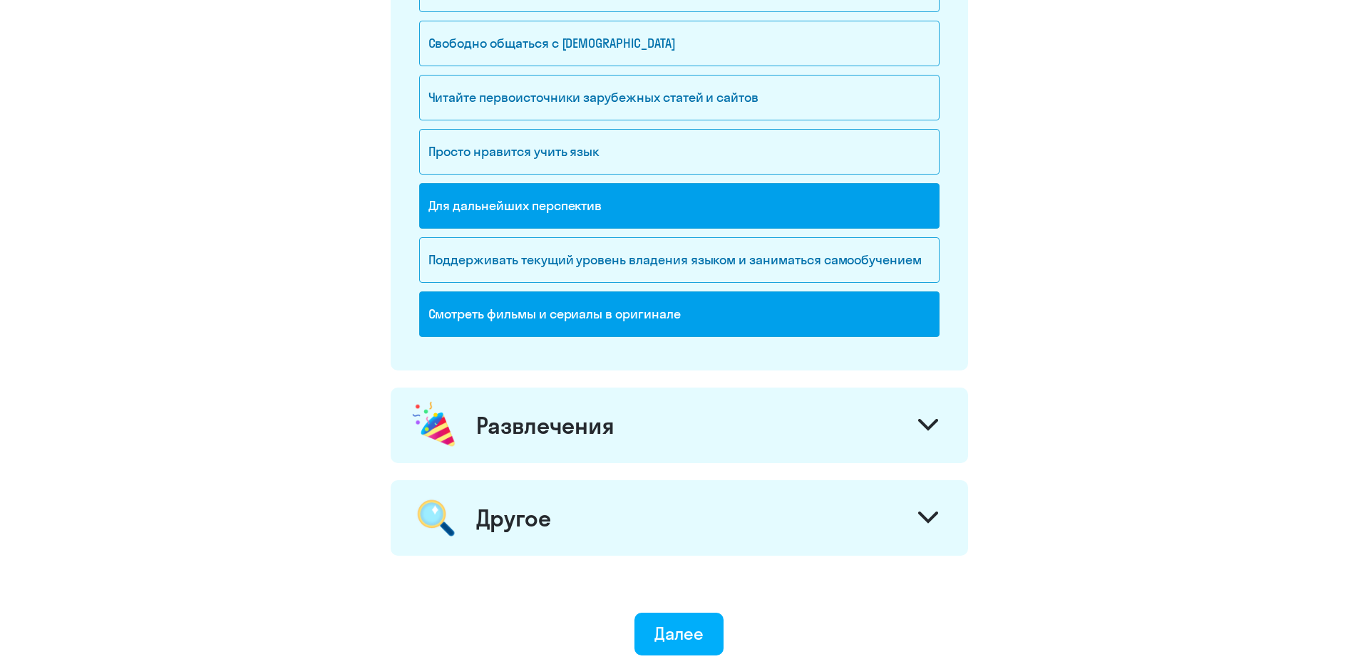
click at [846, 421] on div "Развлечения" at bounding box center [679, 426] width 577 height 76
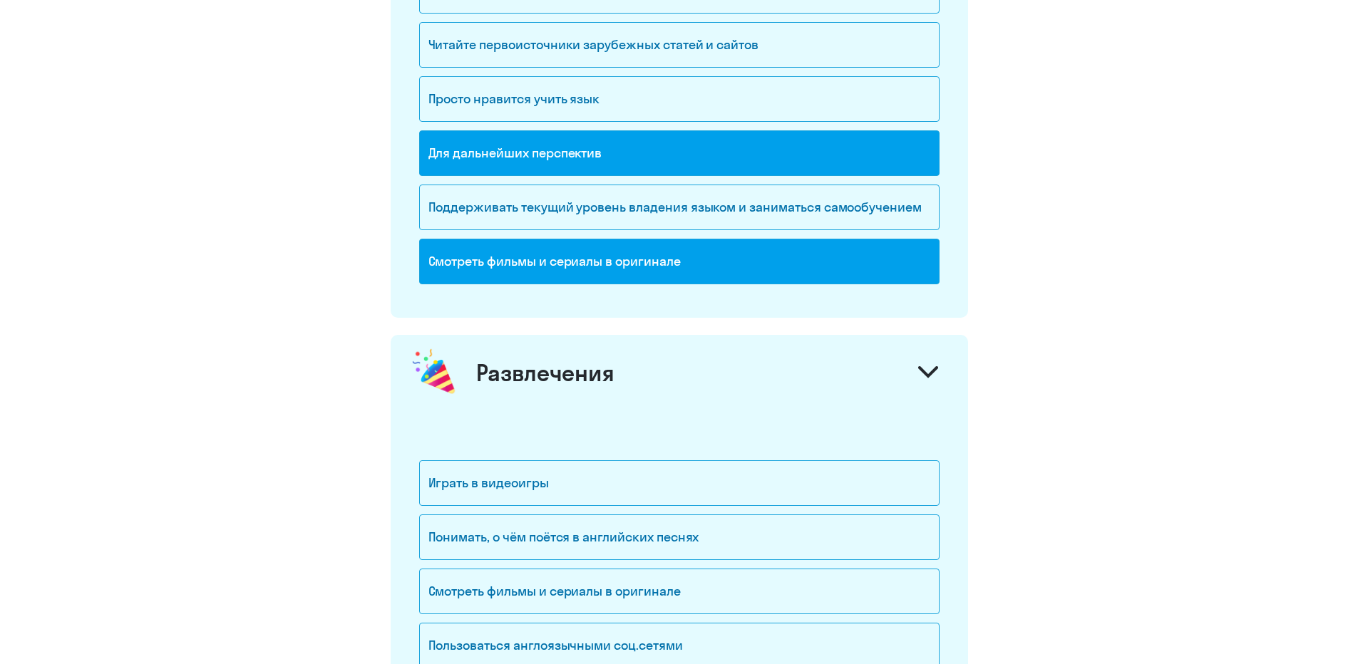
scroll to position [1782, 0]
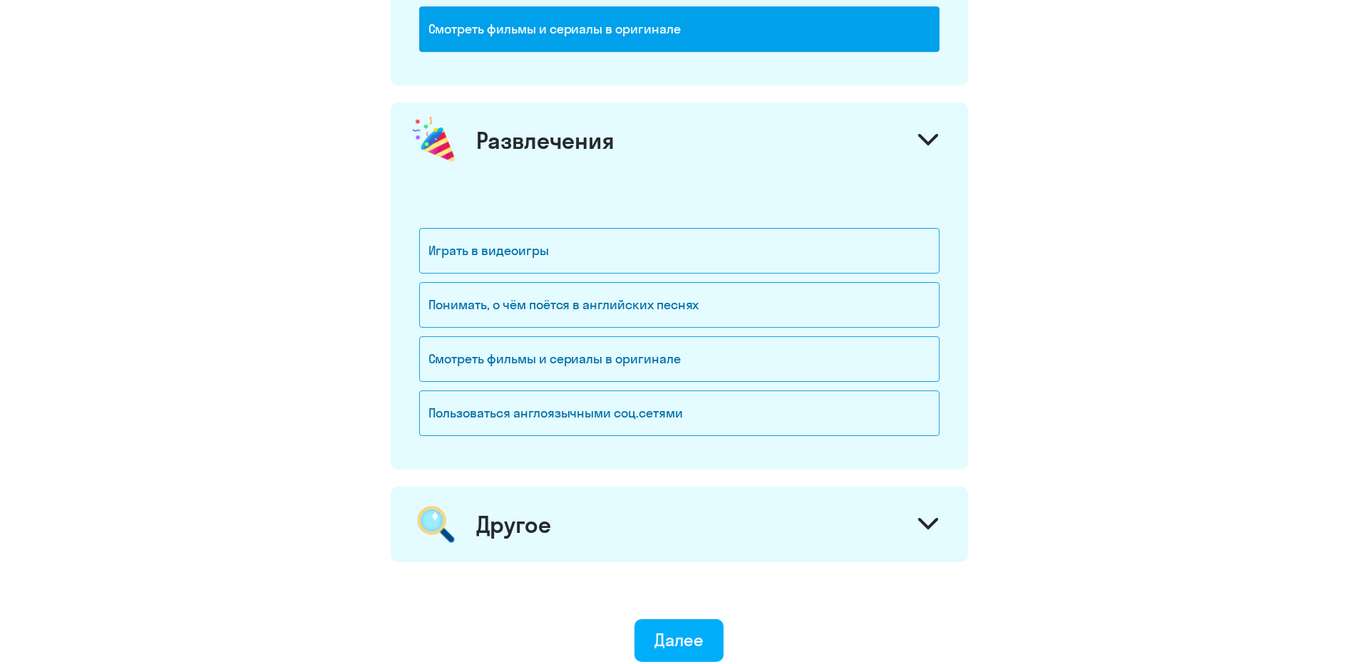
click at [832, 501] on div "Другое" at bounding box center [679, 525] width 577 height 76
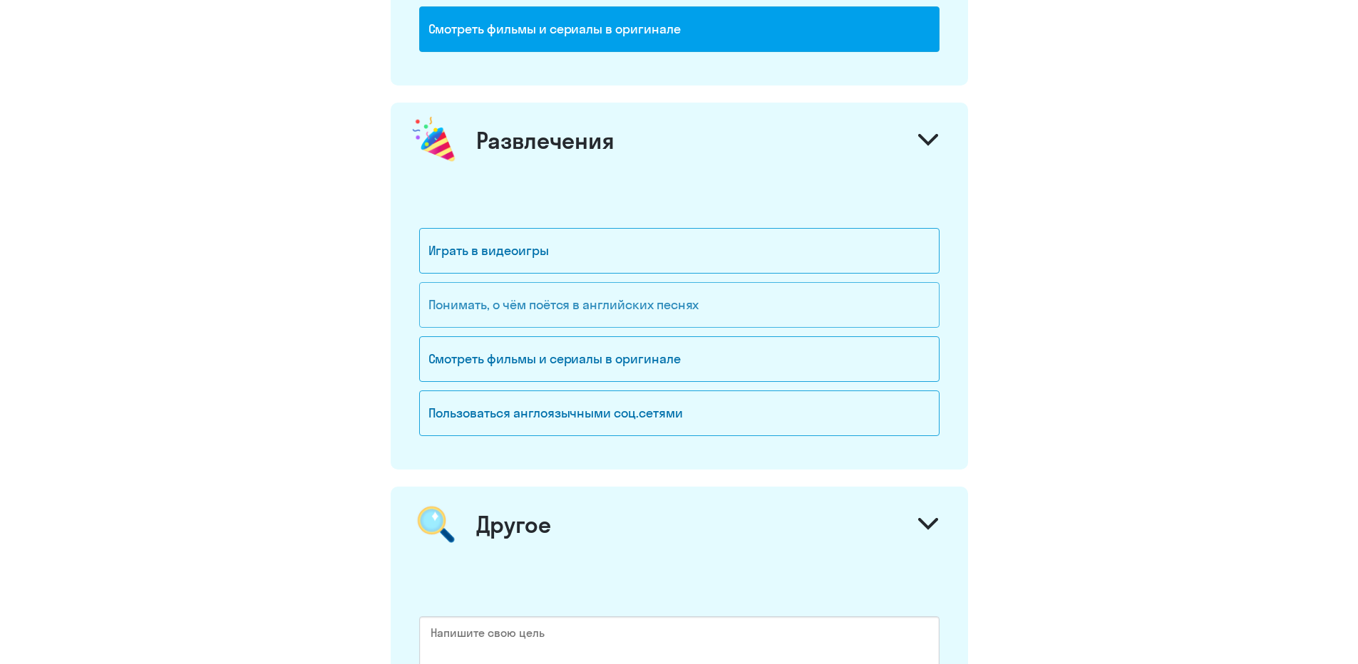
click at [822, 325] on div "Понимать, о чём поётся в английских песнях" at bounding box center [679, 305] width 520 height 46
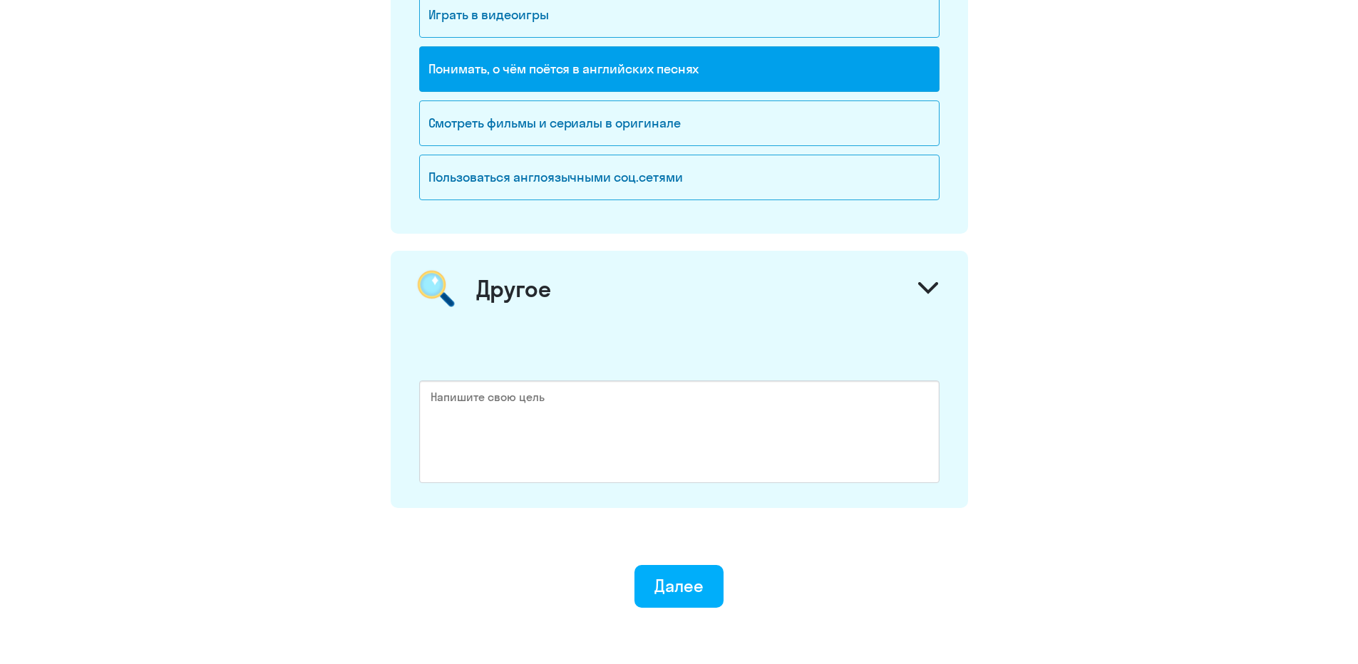
scroll to position [2067, 0]
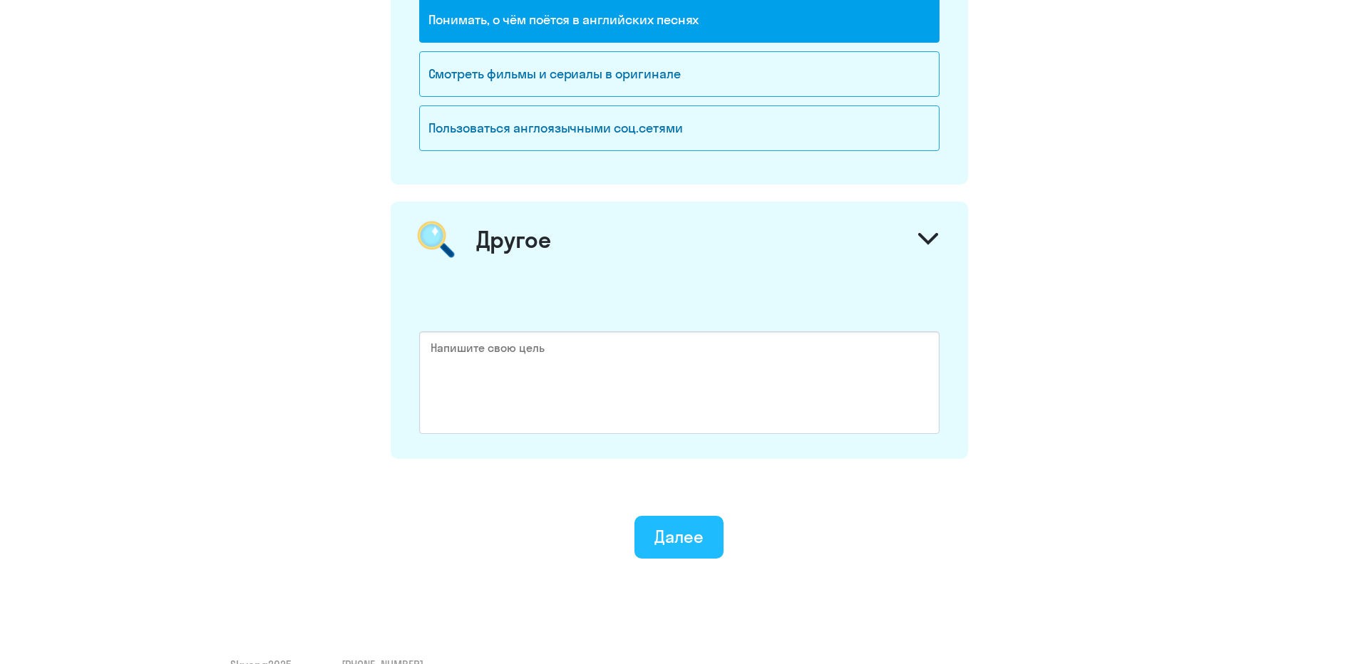
click at [718, 529] on button "Далее" at bounding box center [678, 537] width 89 height 43
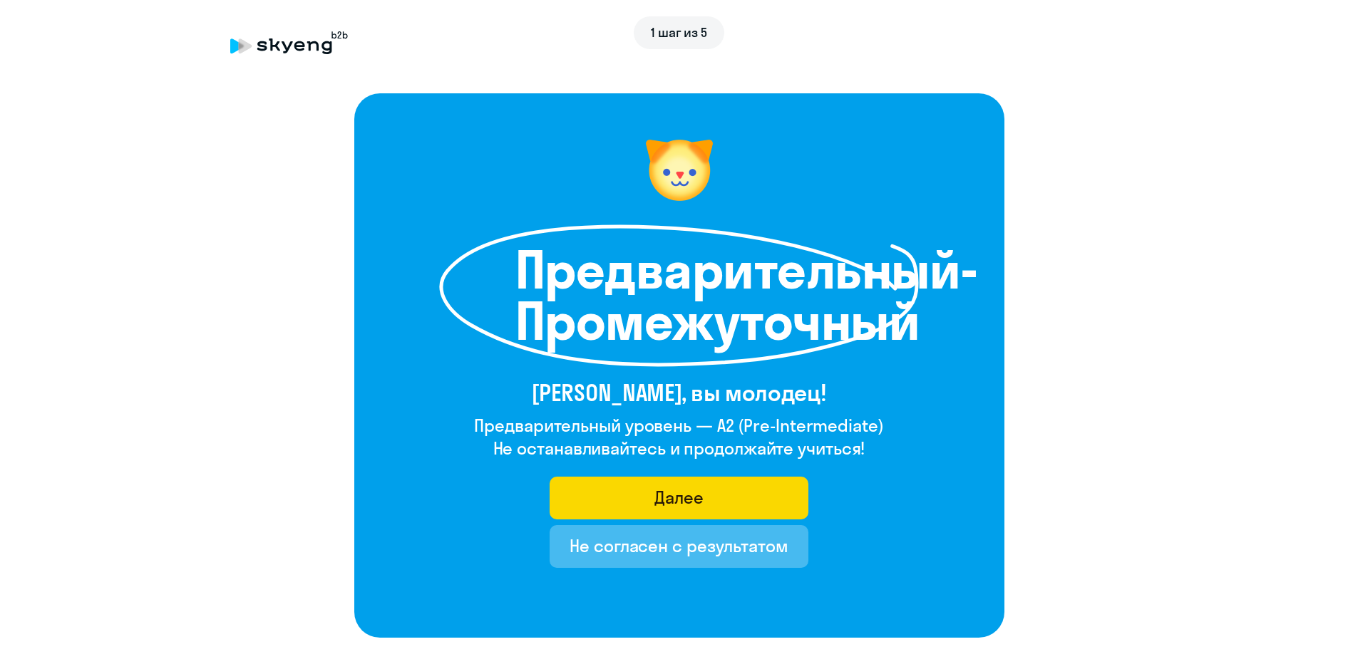
scroll to position [71, 0]
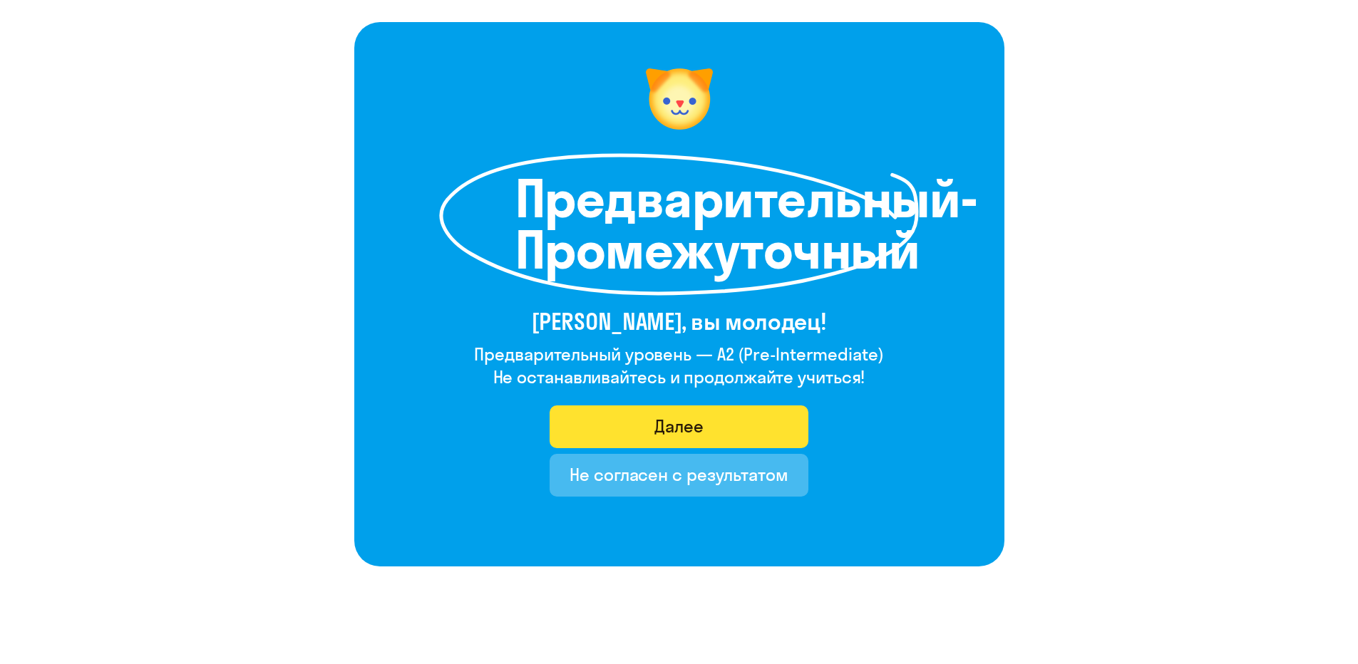
click at [693, 424] on ya-tr-span "Далее" at bounding box center [678, 426] width 49 height 21
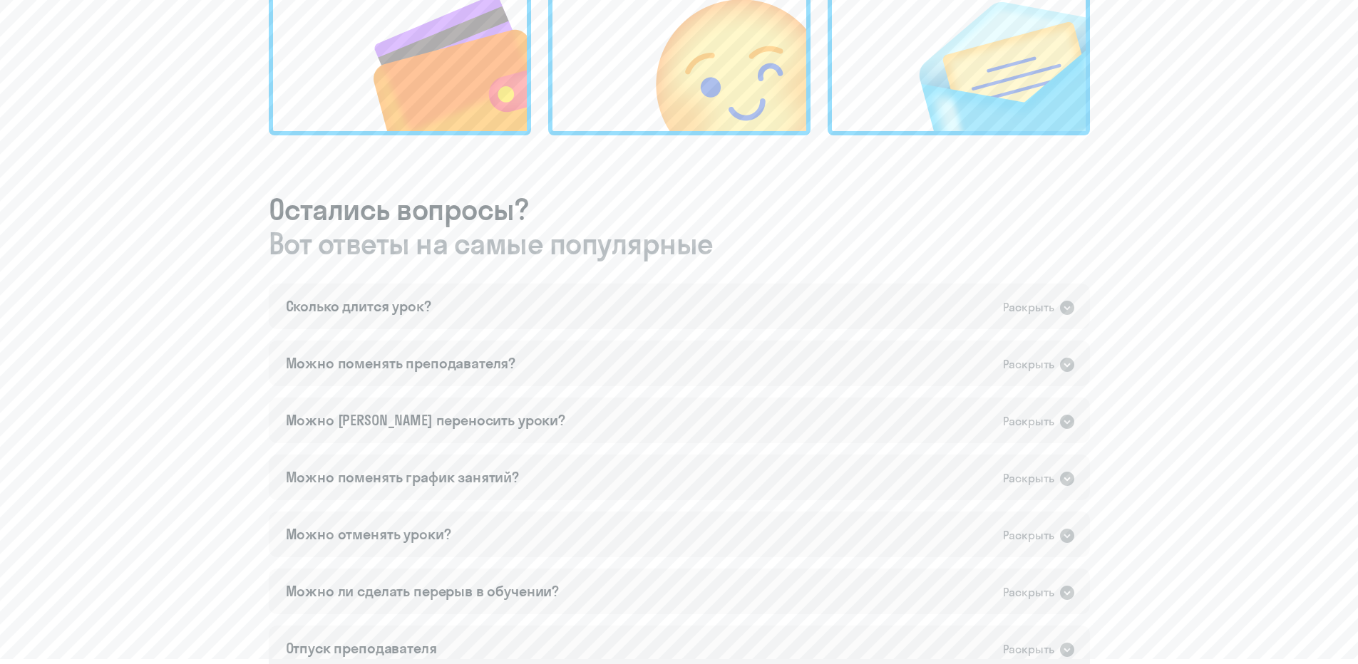
scroll to position [713, 0]
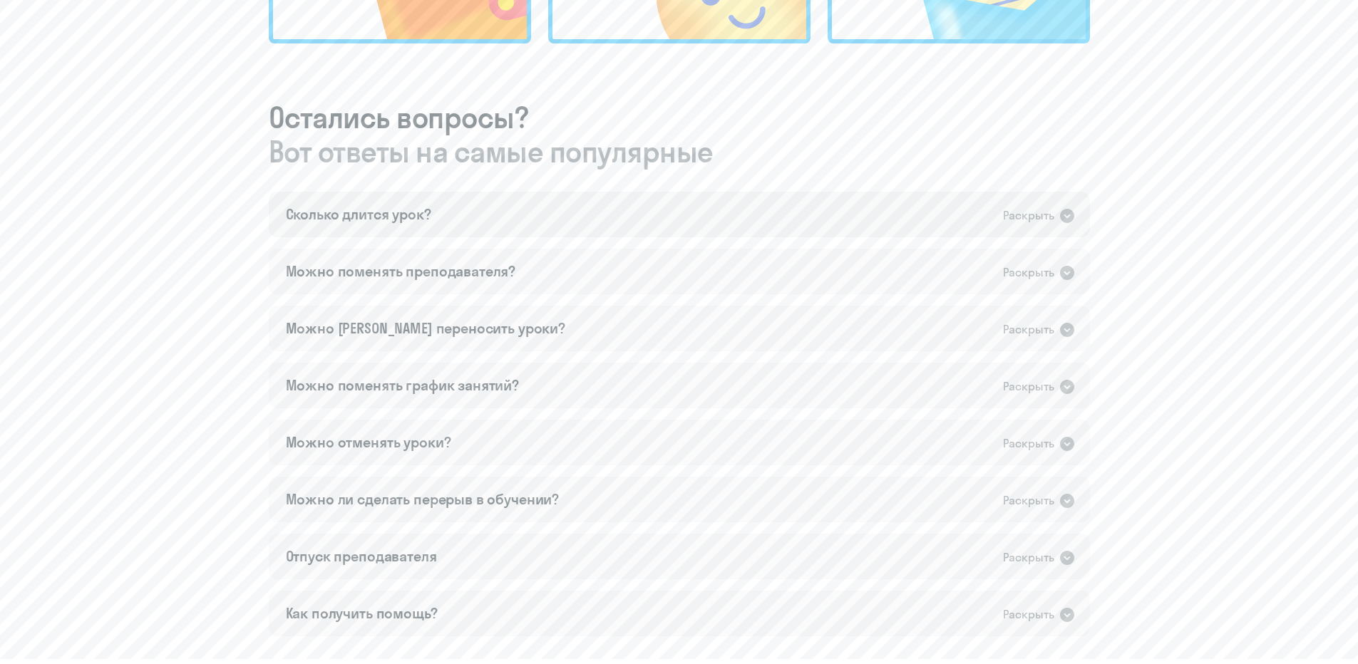
click at [743, 232] on div "Сколько длится урок? Раскрыть" at bounding box center [679, 215] width 821 height 46
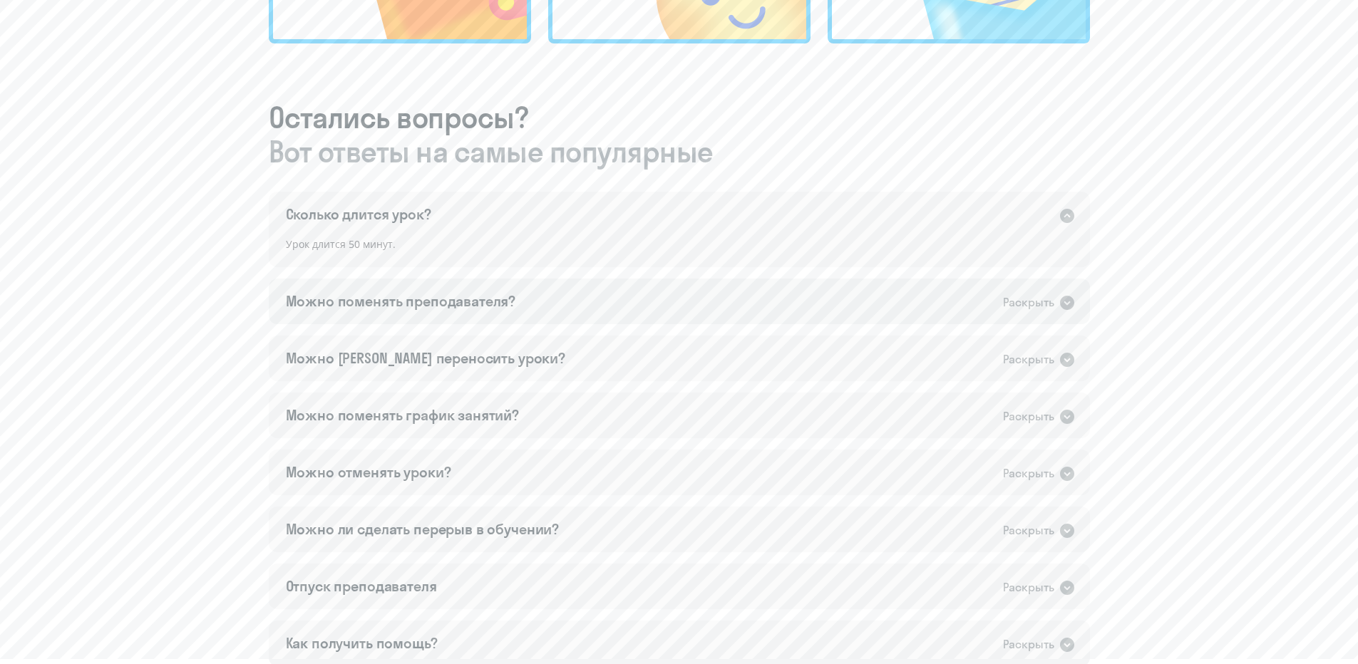
click at [723, 282] on div "Можно поменять преподавателя? Раскрыть" at bounding box center [679, 302] width 821 height 46
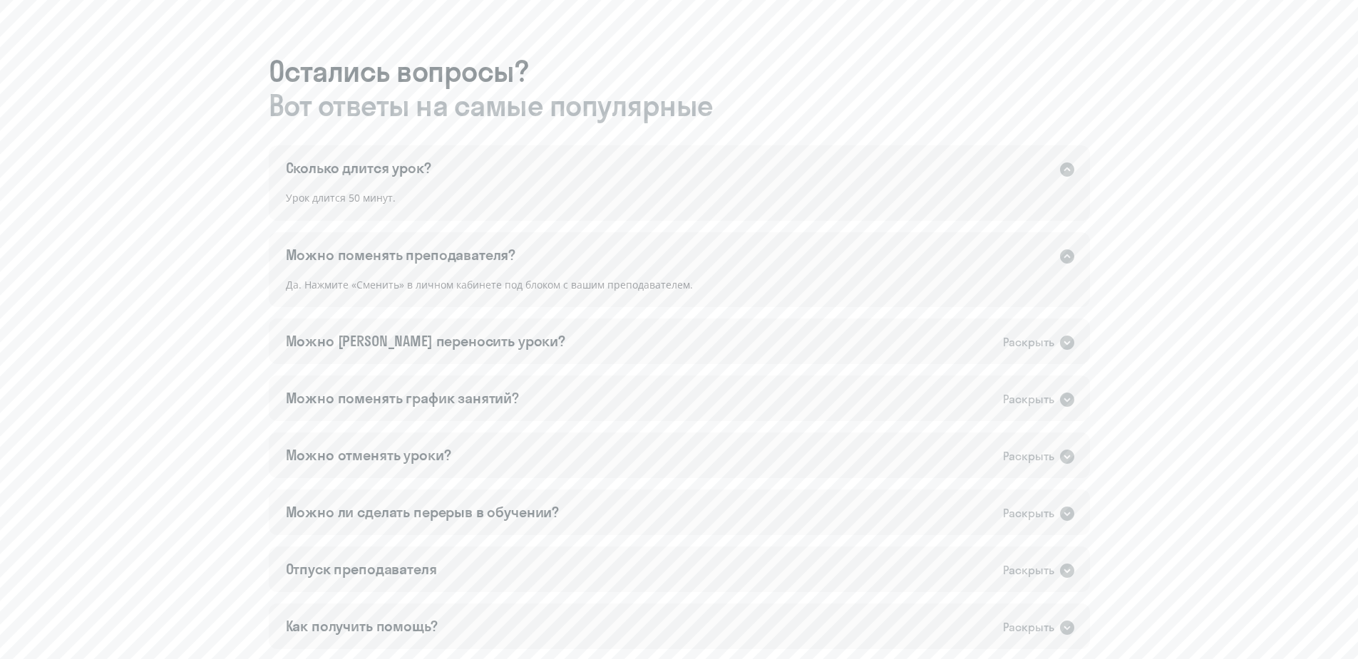
scroll to position [784, 0]
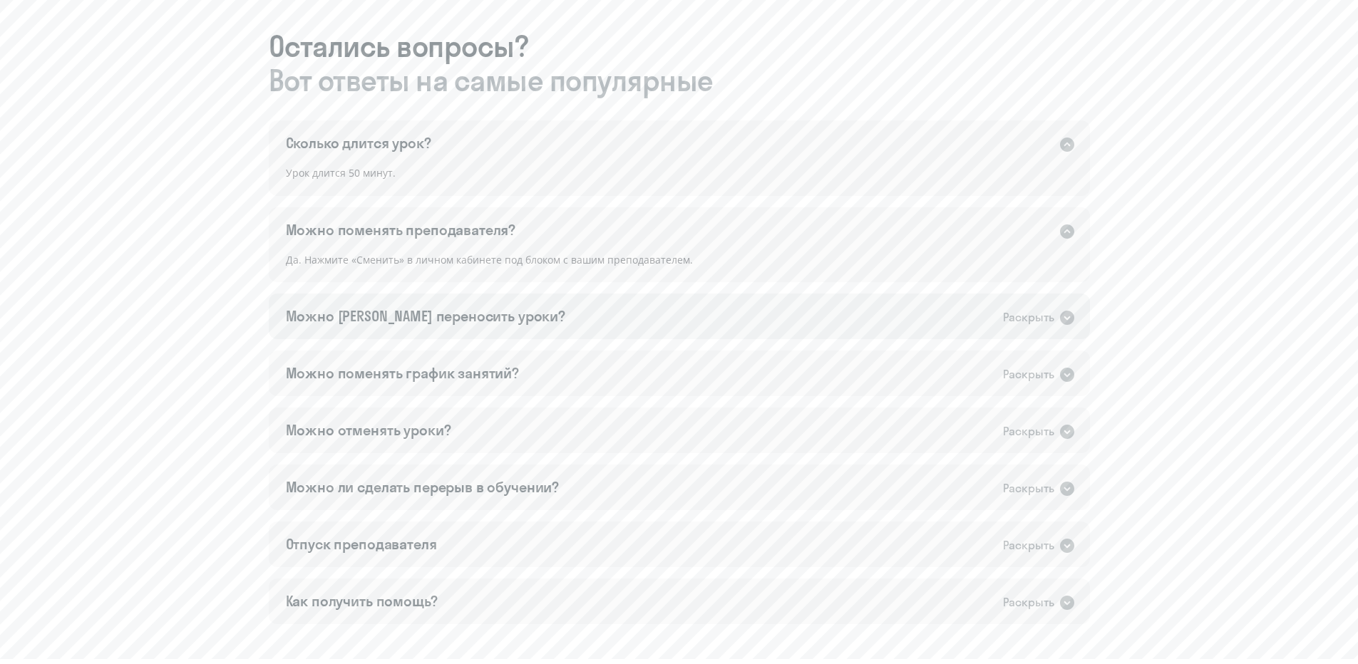
click at [713, 299] on div "Можно ли переносить уроки? Раскрыть" at bounding box center [679, 317] width 821 height 46
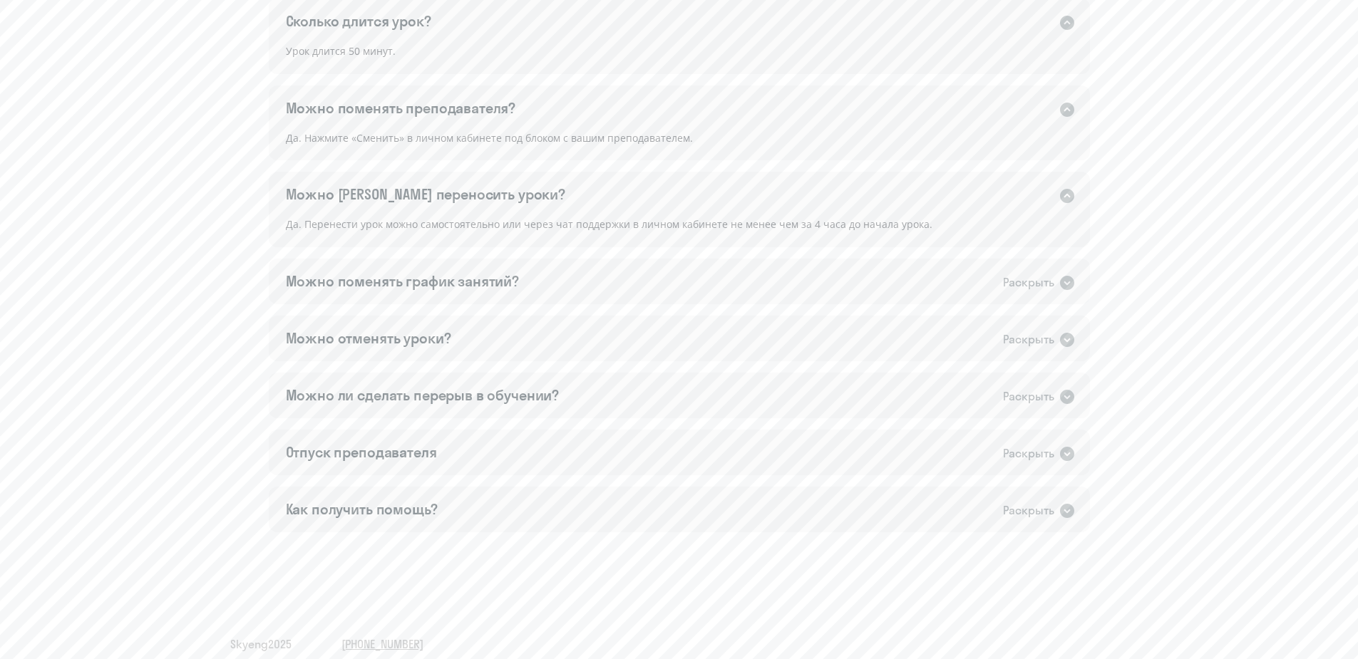
scroll to position [916, 0]
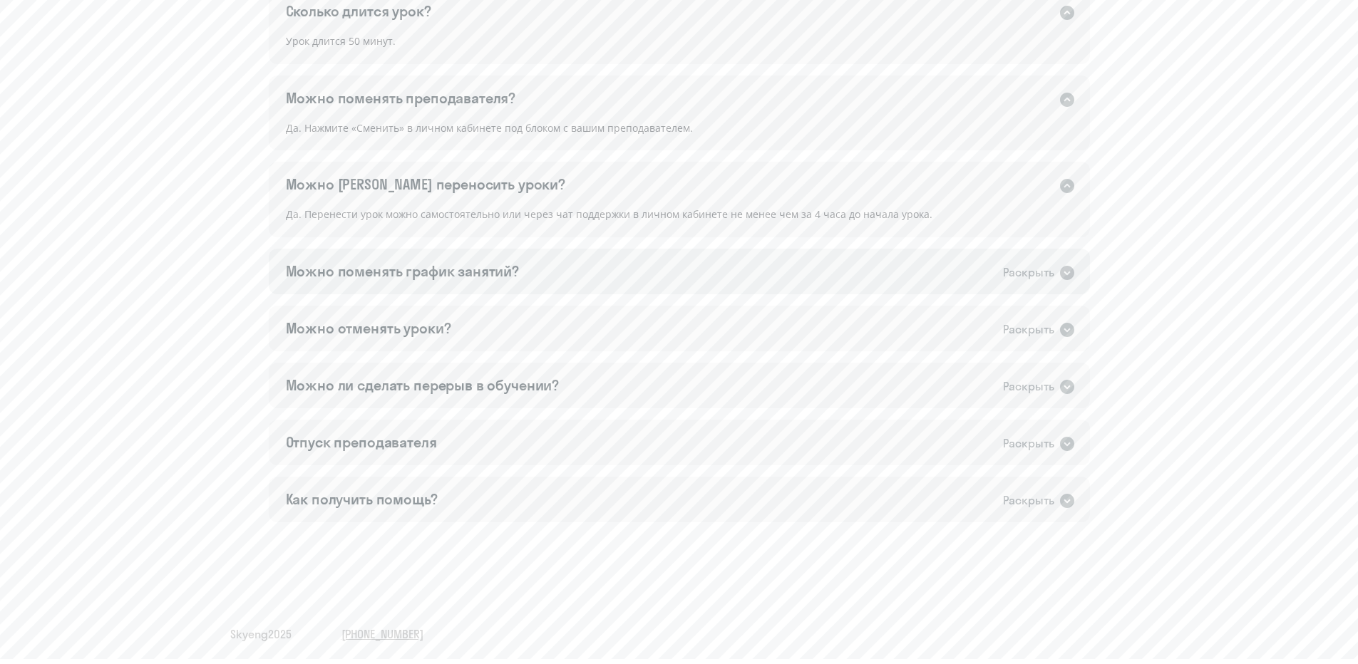
click at [721, 271] on div "Можно поменять график занятий? Раскрыть" at bounding box center [679, 272] width 821 height 46
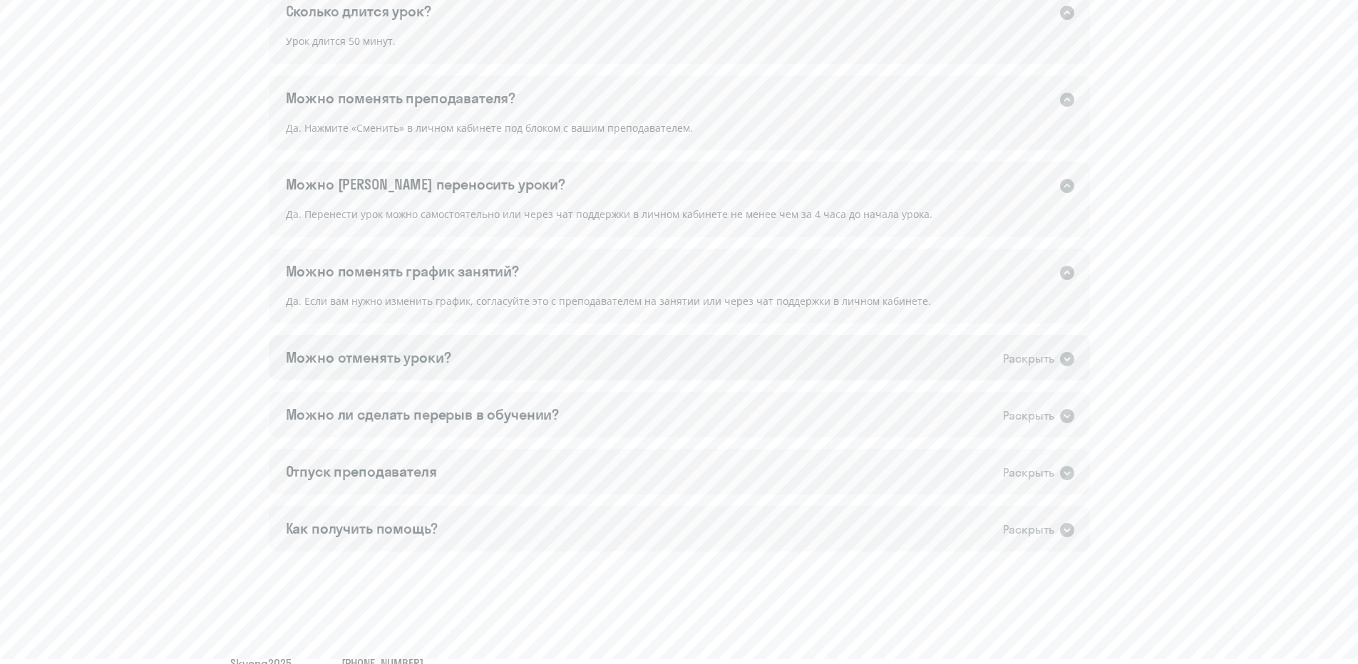
click at [699, 339] on div "Можно отменять уроки? Раскрыть" at bounding box center [679, 358] width 821 height 46
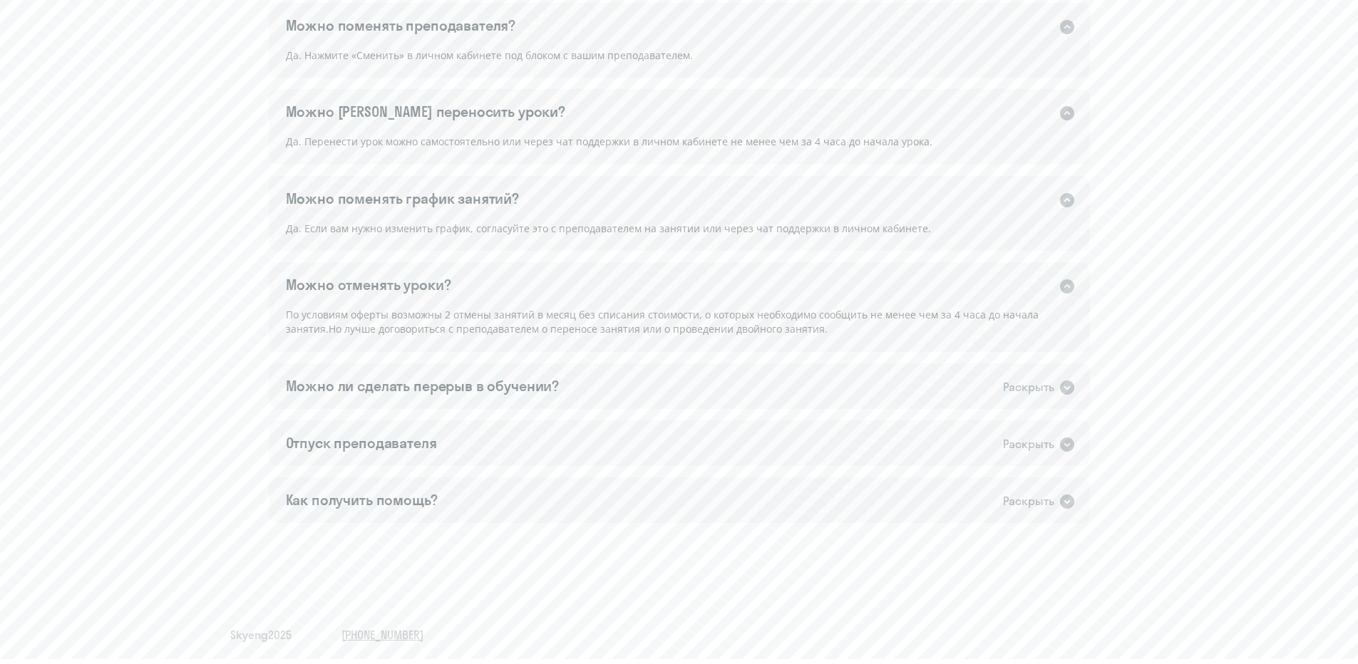
scroll to position [989, 0]
click at [838, 389] on div "Можно ли сделать перерыв в обучении? Раскрыть" at bounding box center [679, 386] width 821 height 46
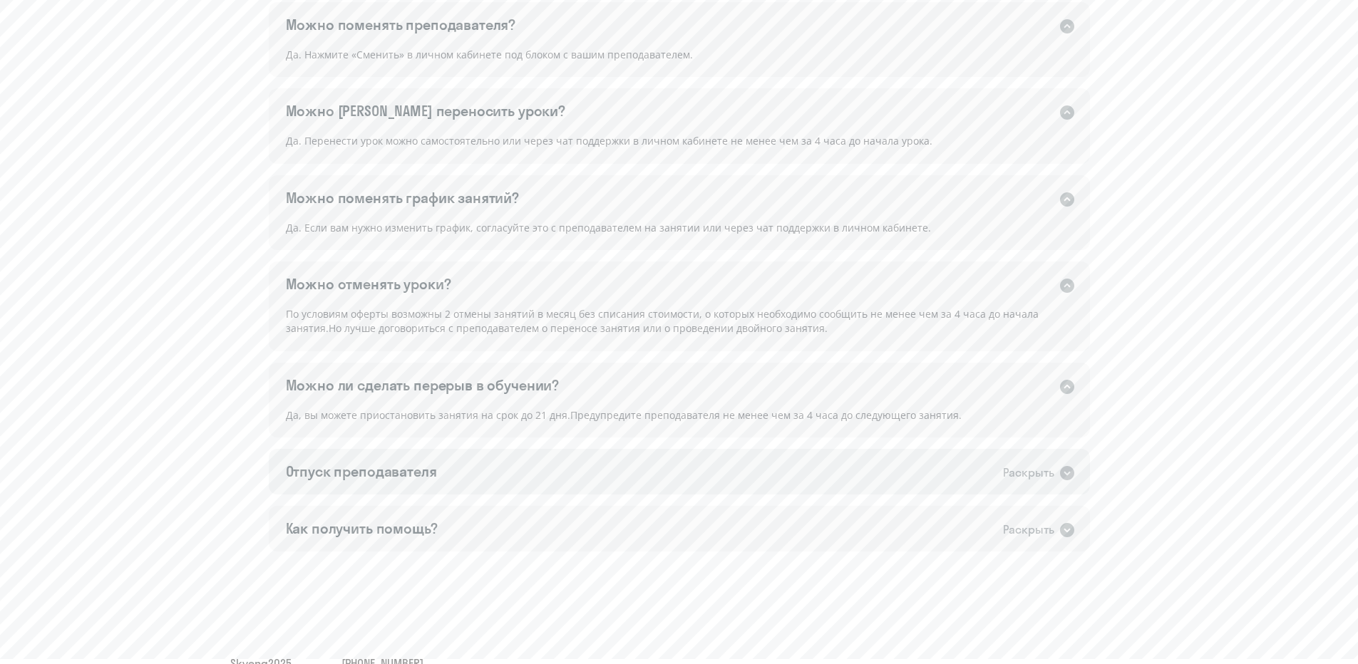
click at [753, 456] on div "Отпуск преподавателя Раскрыть" at bounding box center [679, 472] width 821 height 46
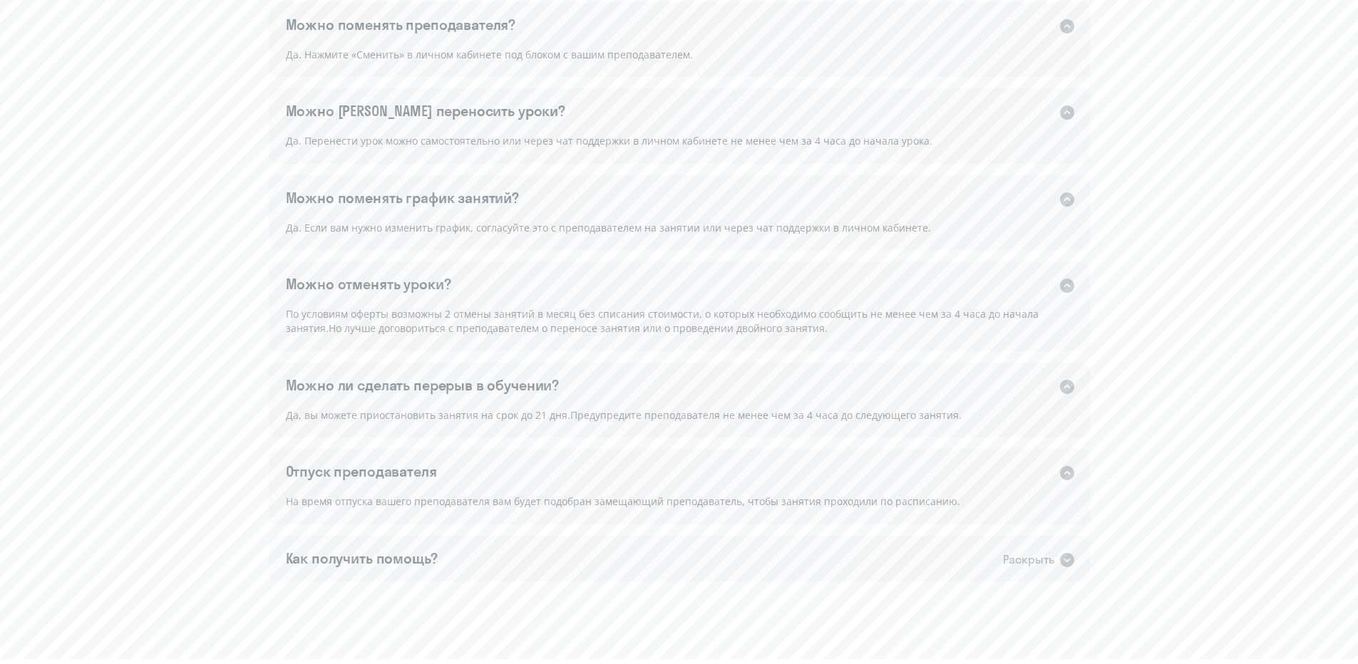
scroll to position [1048, 0]
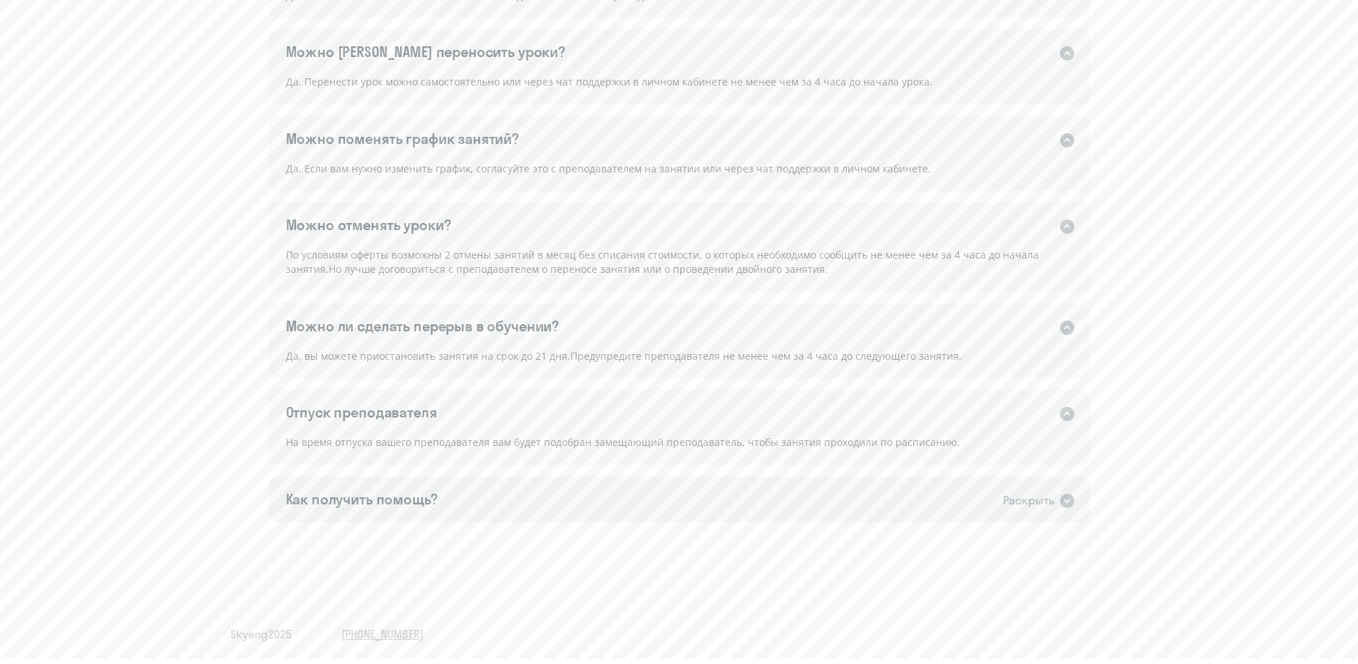
click at [711, 493] on div "Как получить помощь? Раскрыть" at bounding box center [679, 500] width 821 height 46
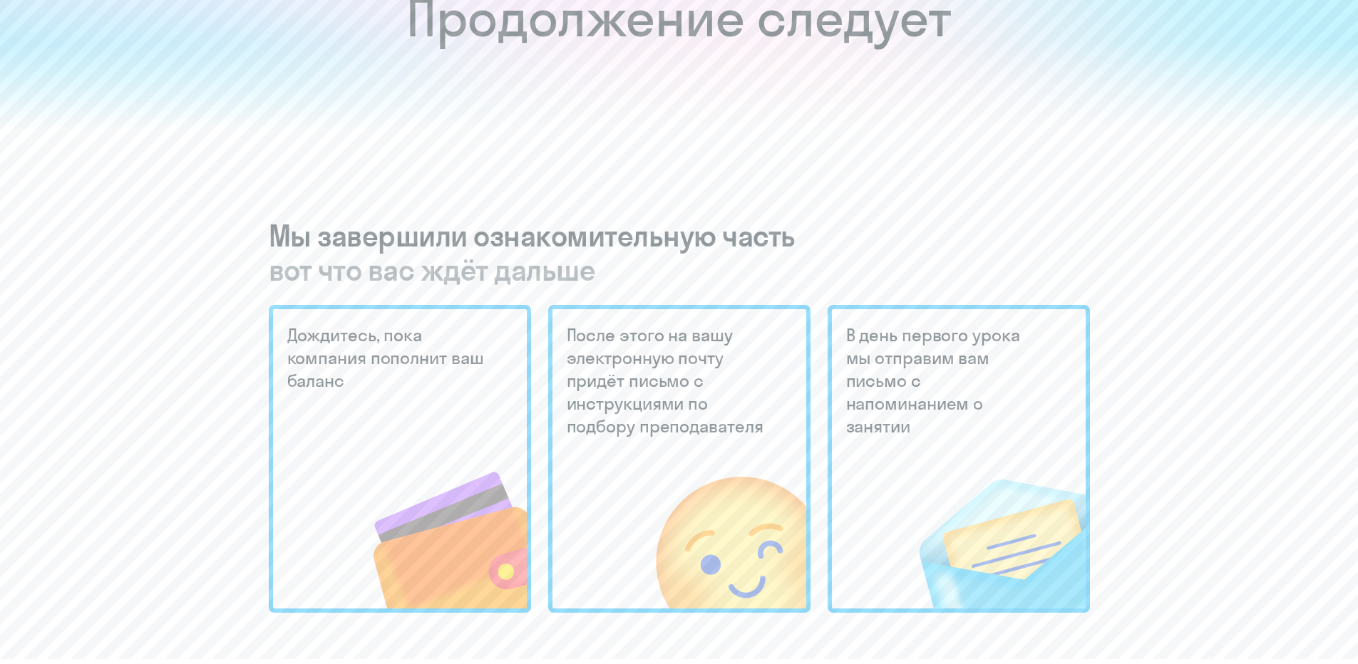
scroll to position [0, 0]
